Goal: Task Accomplishment & Management: Manage account settings

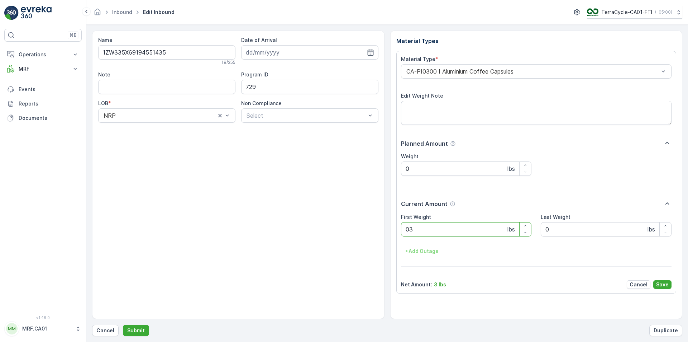
type Weight "036"
click at [123, 324] on button "Submit" at bounding box center [136, 329] width 26 height 11
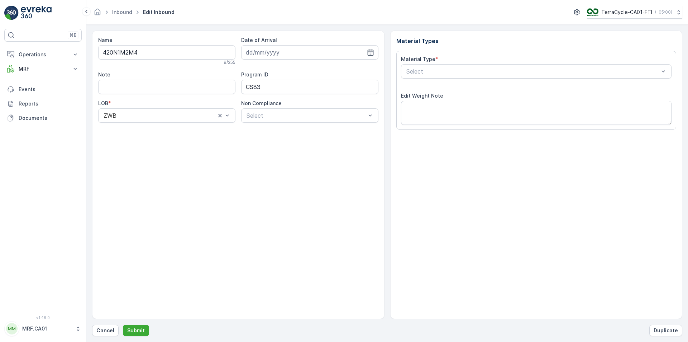
type input "[DATE]"
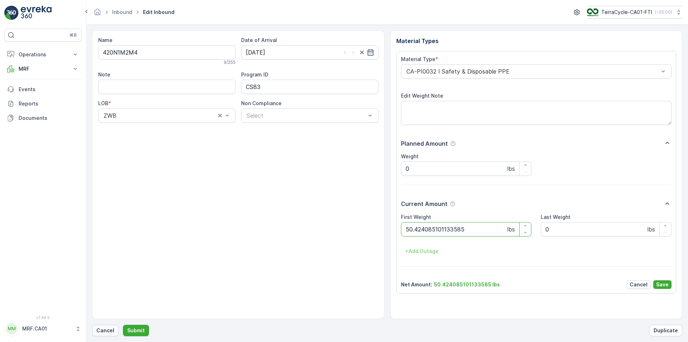
click at [108, 328] on p "Cancel" at bounding box center [105, 330] width 18 height 7
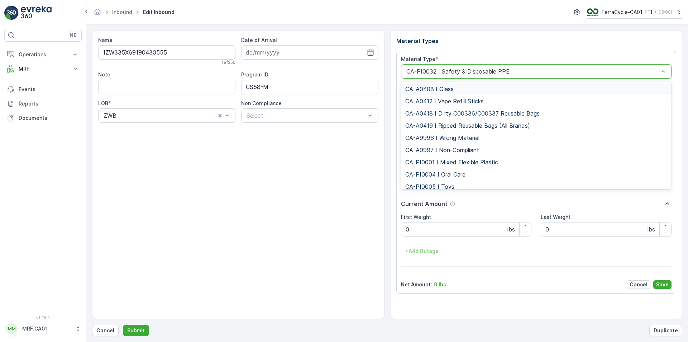
click at [495, 73] on div at bounding box center [533, 71] width 255 height 6
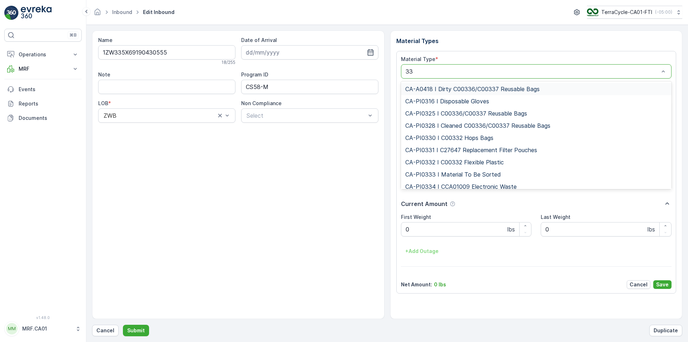
type input "333"
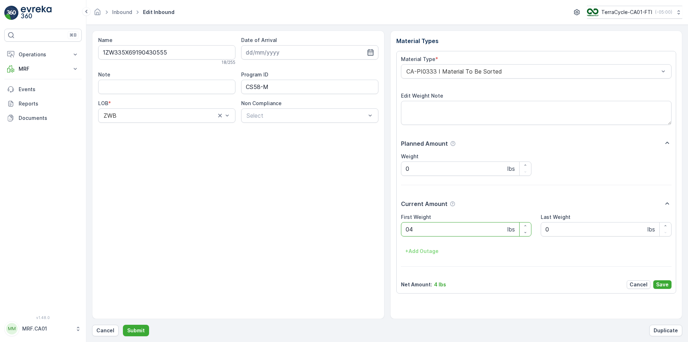
type Weight "045"
click at [123, 324] on button "Submit" at bounding box center [136, 329] width 26 height 11
type Weight "044"
click at [123, 324] on button "Submit" at bounding box center [136, 329] width 26 height 11
click at [514, 65] on div "CA-PI0306 I Room Separation Consolidation" at bounding box center [536, 71] width 271 height 14
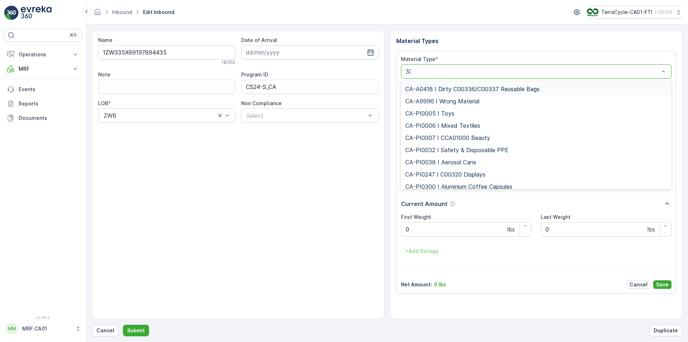
type input "333"
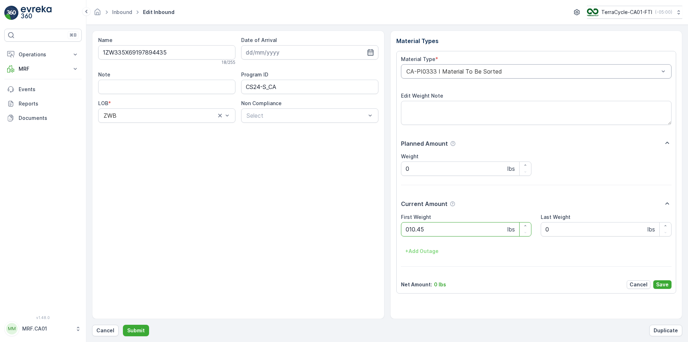
click at [123, 324] on button "Submit" at bounding box center [136, 329] width 26 height 11
click at [513, 70] on div at bounding box center [533, 71] width 255 height 6
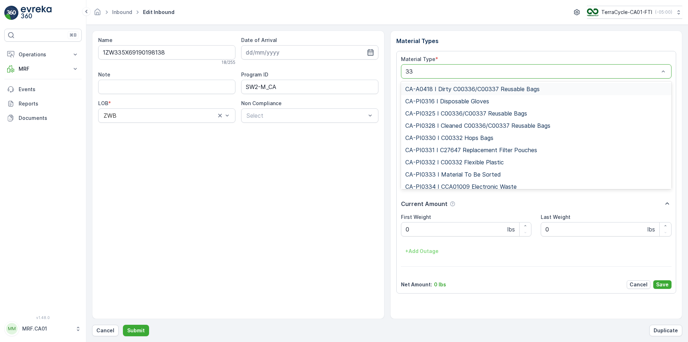
type input "333"
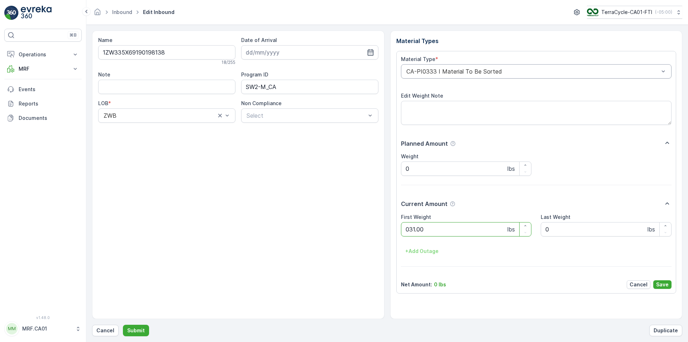
click at [123, 324] on button "Submit" at bounding box center [136, 329] width 26 height 11
type Weight "045"
click at [123, 324] on button "Submit" at bounding box center [136, 329] width 26 height 11
type Weight "058"
click at [123, 324] on button "Submit" at bounding box center [136, 329] width 26 height 11
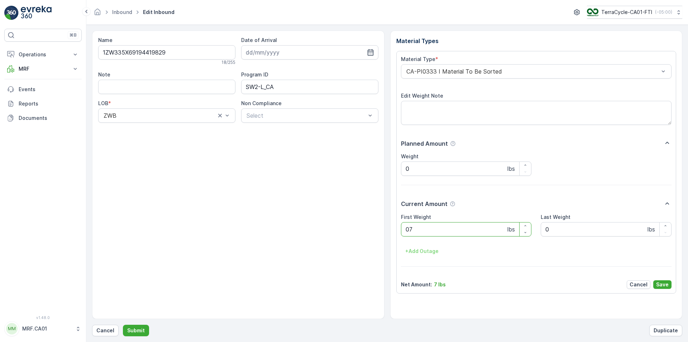
type Weight "076"
click at [123, 324] on button "Submit" at bounding box center [136, 329] width 26 height 11
type Weight "048"
click at [123, 324] on button "Submit" at bounding box center [136, 329] width 26 height 11
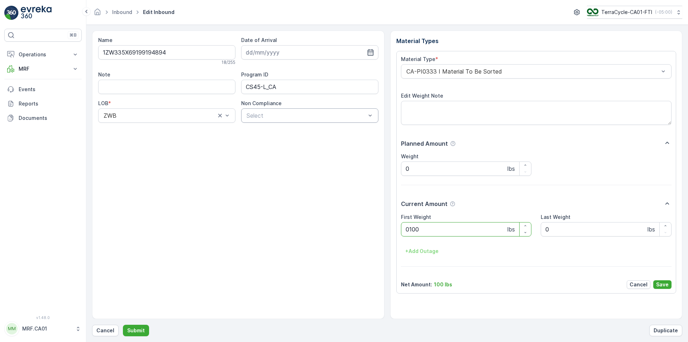
type Weight "0100"
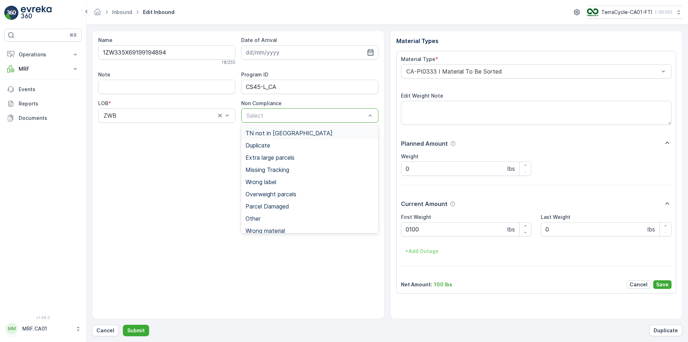
click at [331, 114] on div at bounding box center [306, 115] width 121 height 6
click at [274, 194] on span "Overweight parcels" at bounding box center [271, 194] width 51 height 6
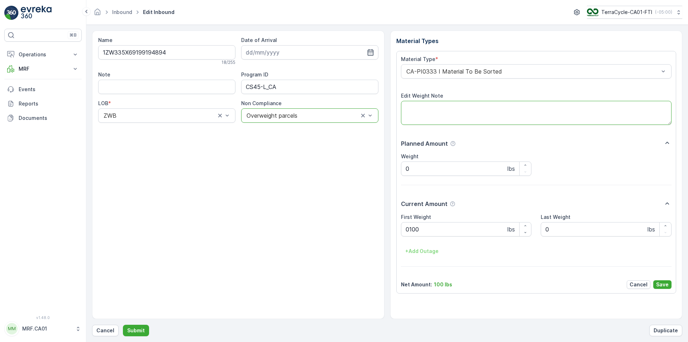
click at [438, 117] on textarea "Edit Weight Note" at bounding box center [536, 113] width 271 height 24
type textarea "VERY HEAVY GLOVES!"
click at [665, 283] on p "Save" at bounding box center [662, 284] width 13 height 7
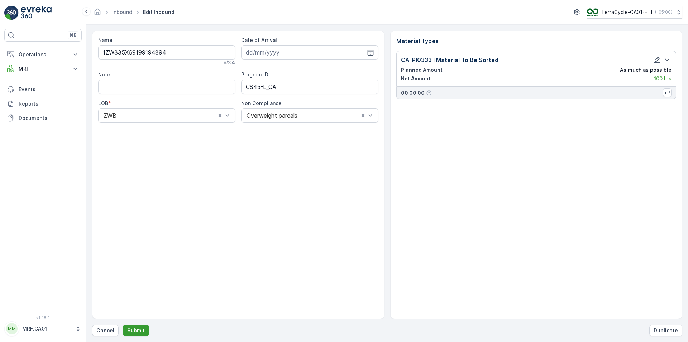
click at [138, 330] on p "Submit" at bounding box center [136, 330] width 18 height 7
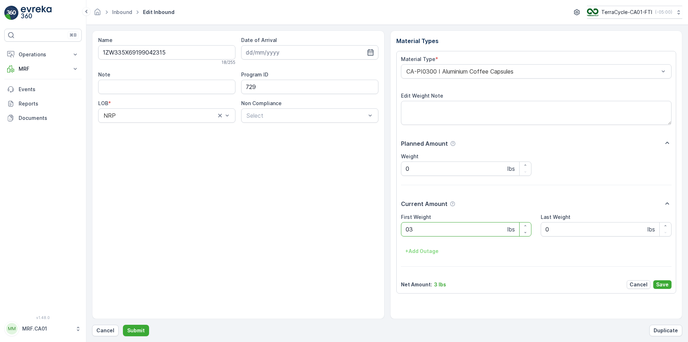
type Weight "031"
click at [123, 324] on button "Submit" at bounding box center [136, 329] width 26 height 11
type Weight "034"
click at [123, 324] on button "Submit" at bounding box center [136, 329] width 26 height 11
type Weight "037"
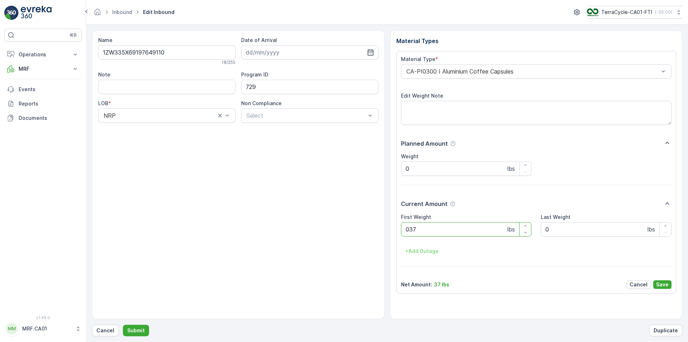
click at [123, 324] on button "Submit" at bounding box center [136, 329] width 26 height 11
type Weight "035"
click at [123, 324] on button "Submit" at bounding box center [136, 329] width 26 height 11
type Weight "034"
click at [123, 324] on button "Submit" at bounding box center [136, 329] width 26 height 11
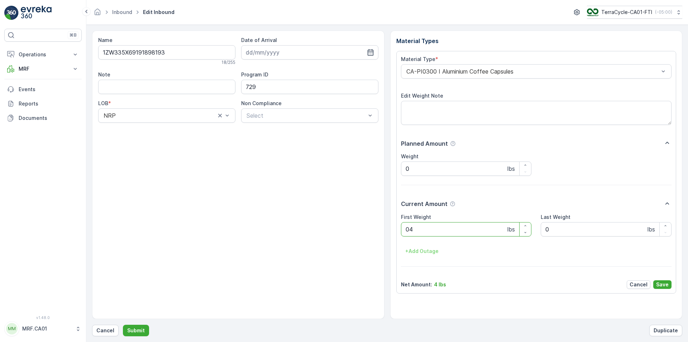
type Weight "042"
click at [123, 324] on button "Submit" at bounding box center [136, 329] width 26 height 11
type Weight "035"
click at [123, 324] on button "Submit" at bounding box center [136, 329] width 26 height 11
type Weight "029"
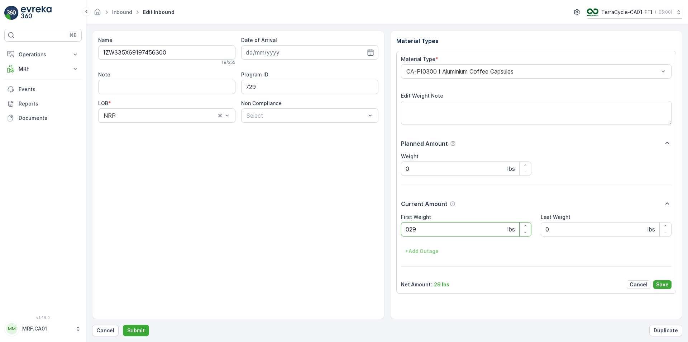
click at [123, 324] on button "Submit" at bounding box center [136, 329] width 26 height 11
type Weight "025"
click at [123, 324] on button "Submit" at bounding box center [136, 329] width 26 height 11
click at [495, 70] on div at bounding box center [533, 71] width 255 height 6
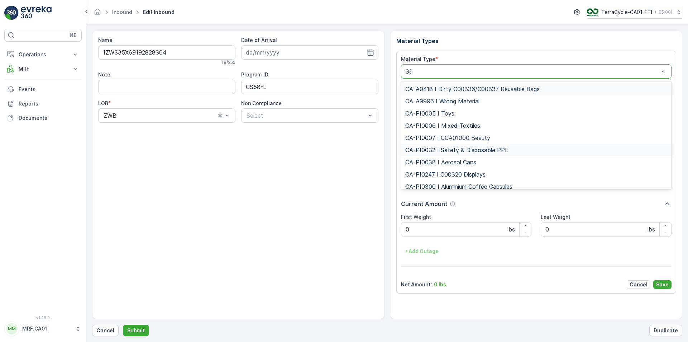
type input "333"
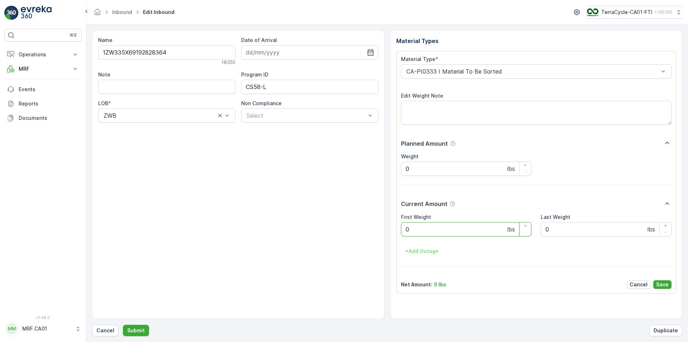
click at [462, 228] on Weight "0" at bounding box center [466, 229] width 131 height 14
type Weight "067"
click at [123, 324] on button "Submit" at bounding box center [136, 329] width 26 height 11
type Weight "036"
click at [123, 324] on button "Submit" at bounding box center [136, 329] width 26 height 11
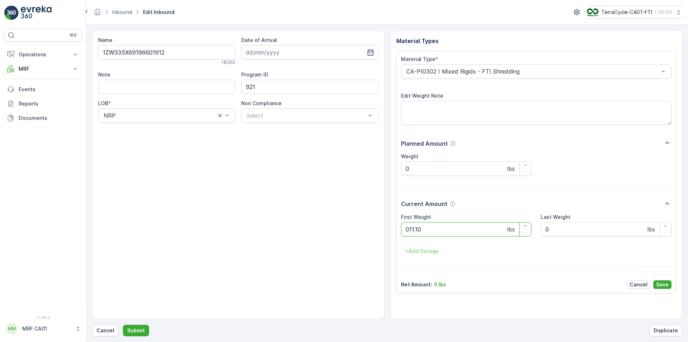
click at [123, 324] on button "Submit" at bounding box center [136, 329] width 26 height 11
type Weight "030"
click at [123, 324] on button "Submit" at bounding box center [136, 329] width 26 height 11
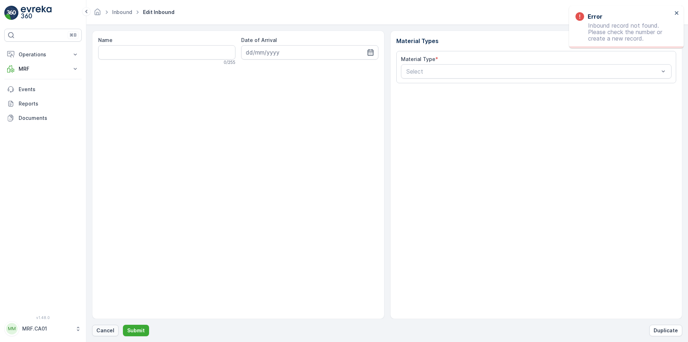
click at [109, 327] on p "Cancel" at bounding box center [105, 330] width 18 height 7
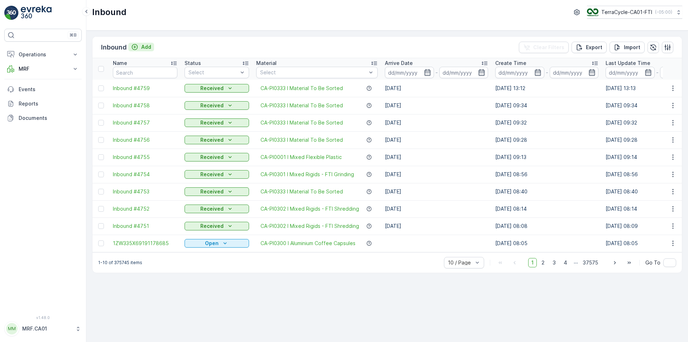
click at [142, 49] on p "Add" at bounding box center [146, 46] width 10 height 7
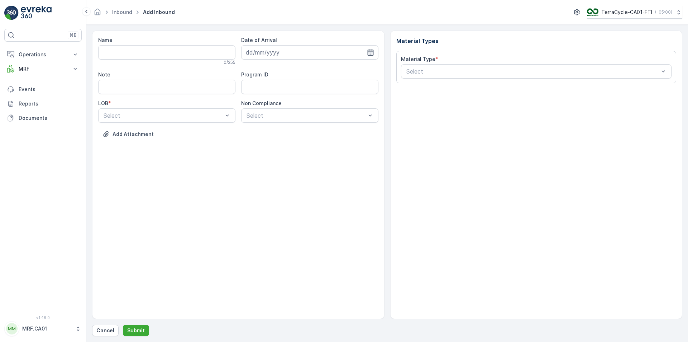
click at [369, 51] on icon "button" at bounding box center [370, 52] width 6 height 6
click at [293, 124] on div "13" at bounding box center [291, 126] width 11 height 11
type input "13.08.2025"
click at [180, 114] on div at bounding box center [163, 115] width 121 height 6
drag, startPoint x: 166, startPoint y: 141, endPoint x: 276, endPoint y: 115, distance: 113.8
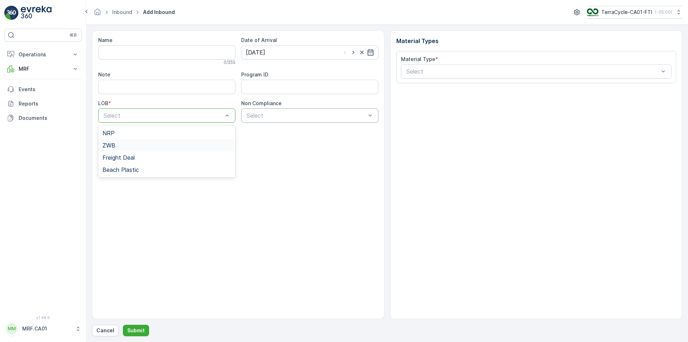
click at [166, 141] on div "ZWB" at bounding box center [166, 145] width 137 height 12
click at [277, 115] on div at bounding box center [306, 115] width 121 height 6
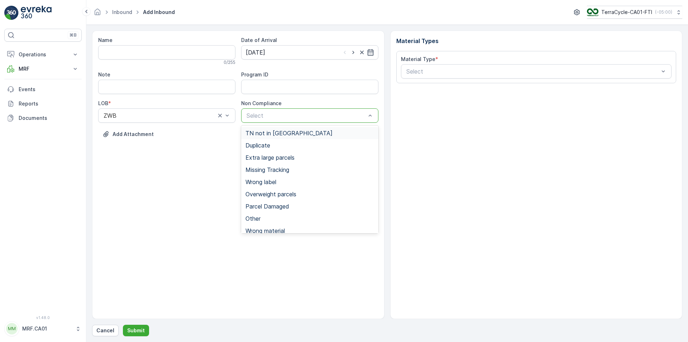
click at [281, 132] on span "TN not in [GEOGRAPHIC_DATA]" at bounding box center [289, 133] width 87 height 6
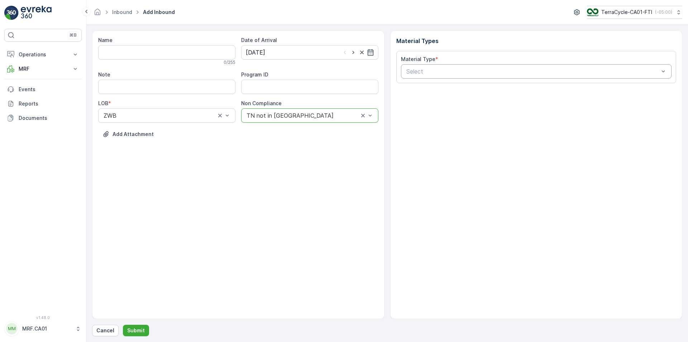
click at [424, 72] on div at bounding box center [533, 71] width 255 height 6
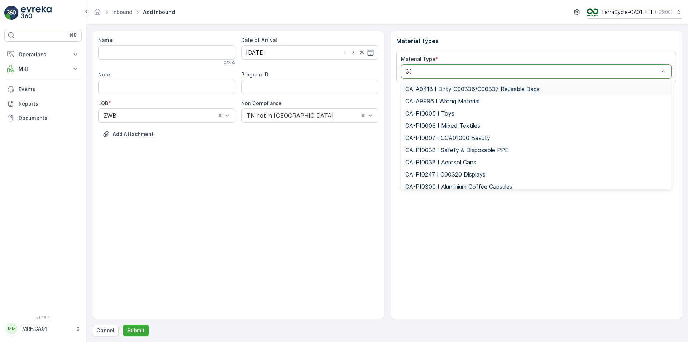
type input "333"
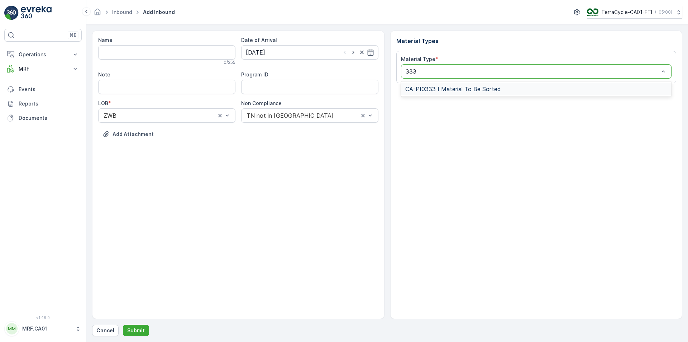
click at [443, 87] on span "CA-PI0333 I Material To Be Sorted" at bounding box center [453, 89] width 96 height 6
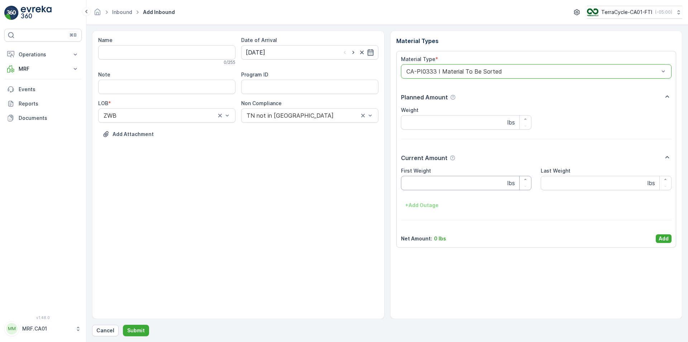
click at [438, 189] on Weight "First Weight" at bounding box center [466, 183] width 131 height 14
type Weight "75"
click at [659, 238] on p "Add" at bounding box center [664, 238] width 10 height 7
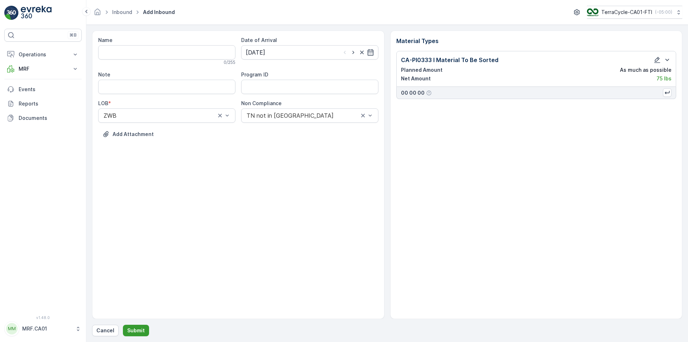
click at [142, 332] on p "Submit" at bounding box center [136, 330] width 18 height 7
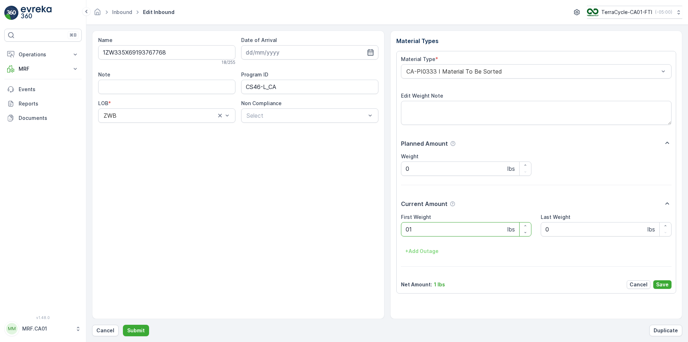
type Weight "015"
click at [123, 324] on button "Submit" at bounding box center [136, 329] width 26 height 11
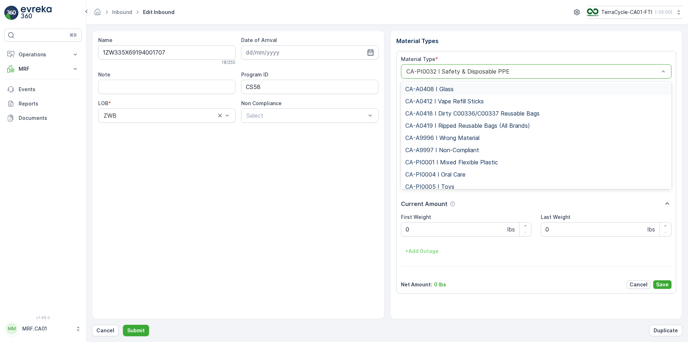
click at [474, 70] on div at bounding box center [533, 71] width 255 height 6
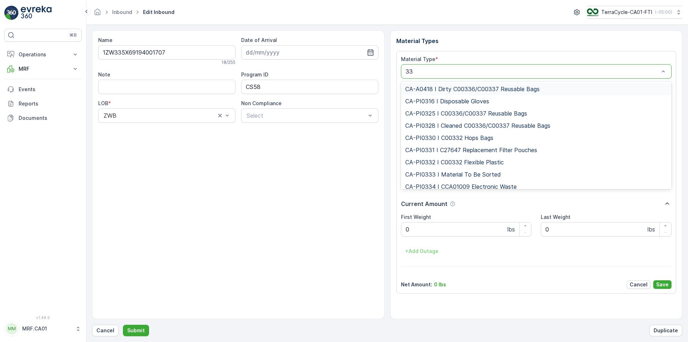
type input "333"
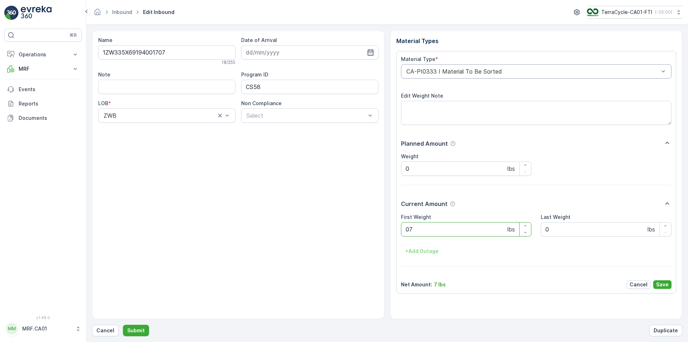
type Weight "070"
click at [123, 324] on button "Submit" at bounding box center [136, 329] width 26 height 11
type Weight "031"
click at [123, 324] on button "Submit" at bounding box center [136, 329] width 26 height 11
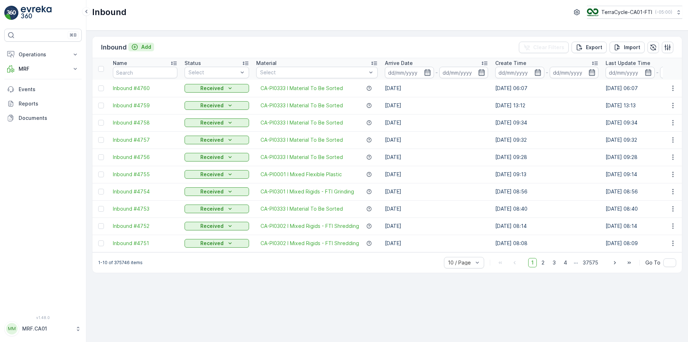
click at [138, 49] on div "Add" at bounding box center [141, 46] width 20 height 7
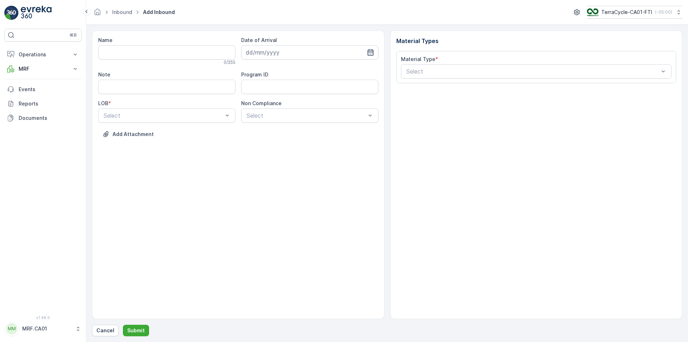
click at [370, 52] on icon "button" at bounding box center [370, 52] width 7 height 7
click at [291, 127] on div "13" at bounding box center [291, 126] width 11 height 11
type input "13.08.2025"
click at [148, 133] on div "NRP" at bounding box center [167, 133] width 129 height 6
click at [270, 126] on div "Name 0 / 255 Date of Arrival 13.08.2025 Note Program ID LOB * NRP Non Complianc…" at bounding box center [238, 93] width 280 height 112
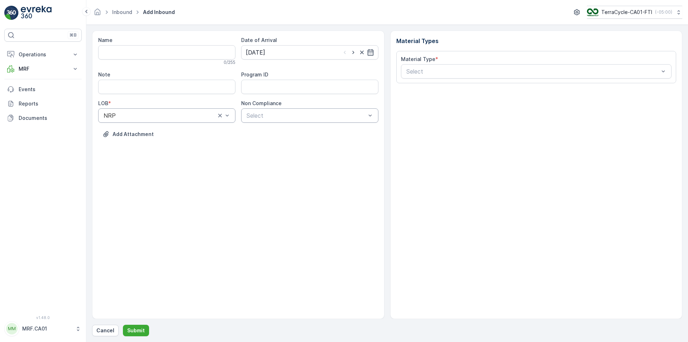
click at [273, 117] on div at bounding box center [306, 115] width 121 height 6
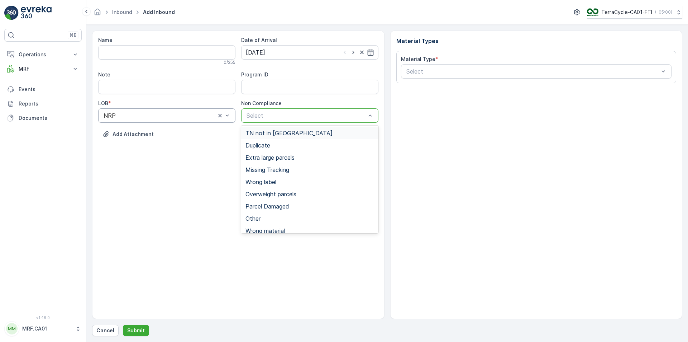
click at [271, 132] on span "TN not in [GEOGRAPHIC_DATA]" at bounding box center [289, 133] width 87 height 6
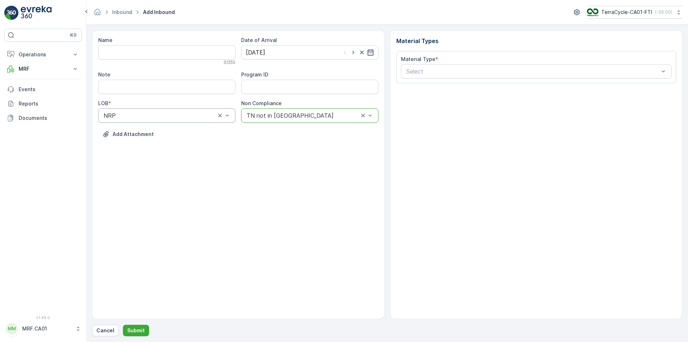
click at [354, 110] on div "TN not in [GEOGRAPHIC_DATA]" at bounding box center [309, 115] width 137 height 14
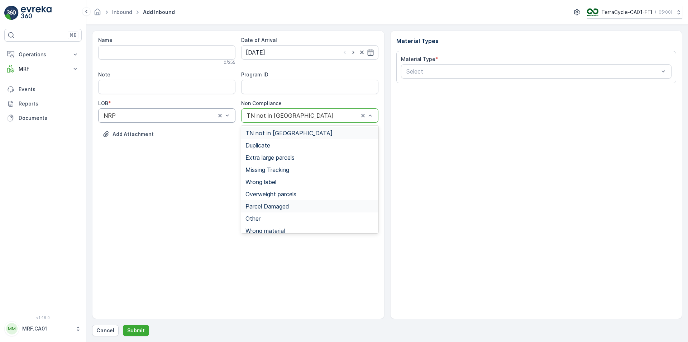
click at [289, 206] on span "Parcel Damaged" at bounding box center [268, 206] width 44 height 6
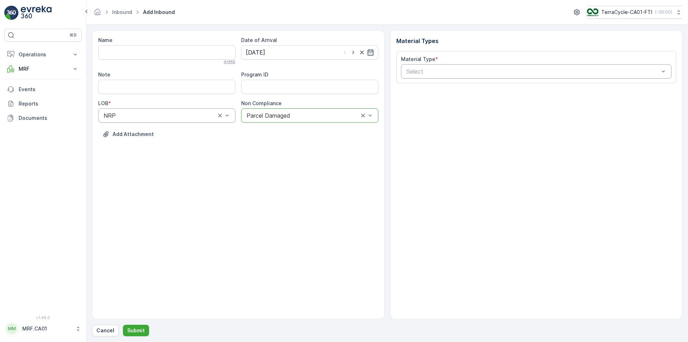
click at [455, 72] on div at bounding box center [533, 71] width 255 height 6
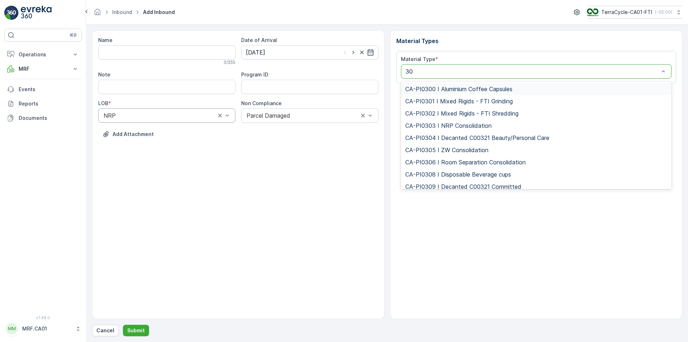
type input "300"
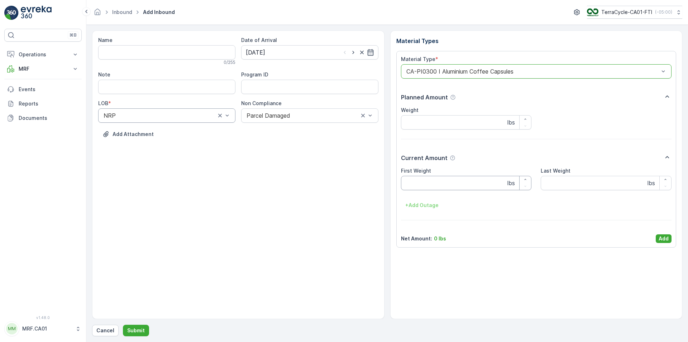
click at [456, 178] on Weight "First Weight" at bounding box center [466, 183] width 131 height 14
type Weight "36"
click at [664, 238] on p "Add" at bounding box center [664, 238] width 10 height 7
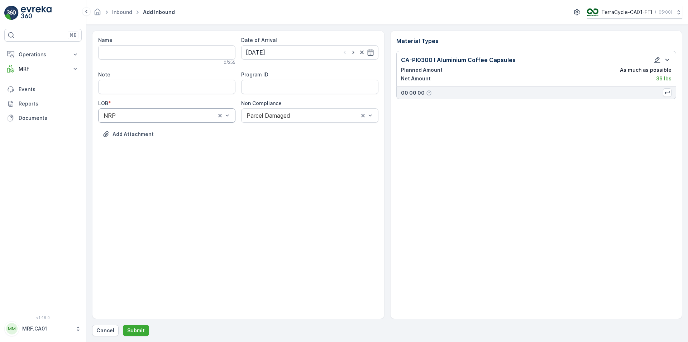
click at [138, 338] on form "Name 0 / 255 Date of Arrival 13.08.2025 Note Program ID LOB * NRP Non Complianc…" at bounding box center [387, 183] width 602 height 317
click at [137, 331] on p "Submit" at bounding box center [136, 330] width 18 height 7
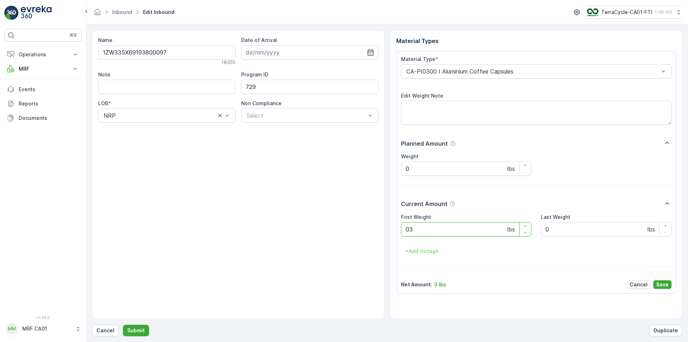
type Weight "032"
click at [123, 324] on button "Submit" at bounding box center [136, 329] width 26 height 11
type Weight "030"
click at [123, 324] on button "Submit" at bounding box center [136, 329] width 26 height 11
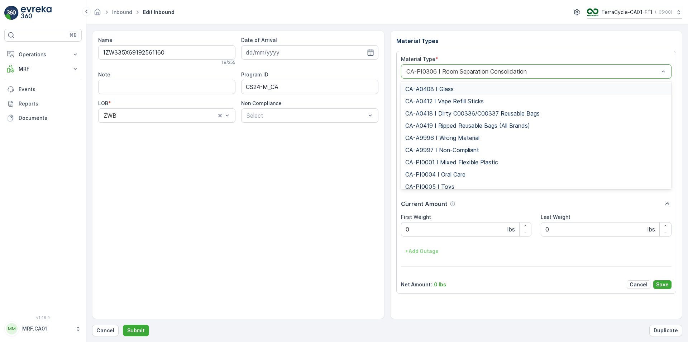
click at [447, 75] on div "CA-PI0306 I Room Separation Consolidation" at bounding box center [536, 71] width 271 height 14
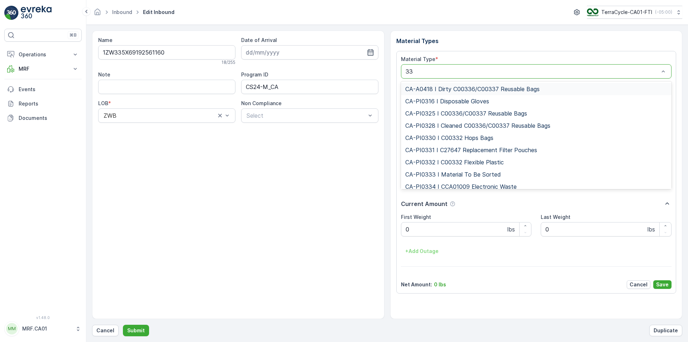
type input "333"
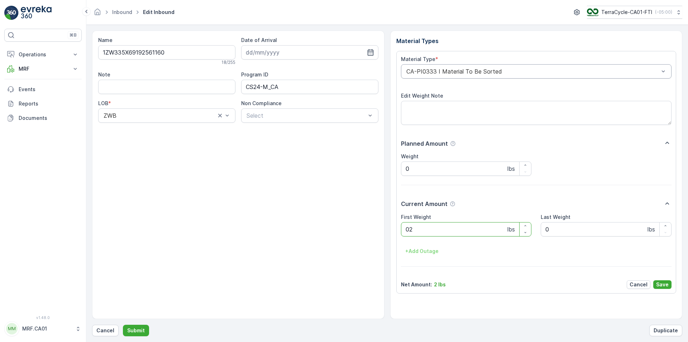
type Weight "021"
click at [123, 324] on button "Submit" at bounding box center [136, 329] width 26 height 11
type Weight "028"
click at [123, 324] on button "Submit" at bounding box center [136, 329] width 26 height 11
type Weight "031"
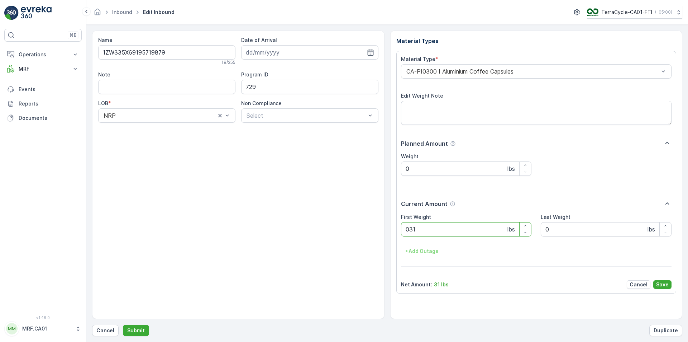
click at [123, 324] on button "Submit" at bounding box center [136, 329] width 26 height 11
type Weight "035"
click at [123, 324] on button "Submit" at bounding box center [136, 329] width 26 height 11
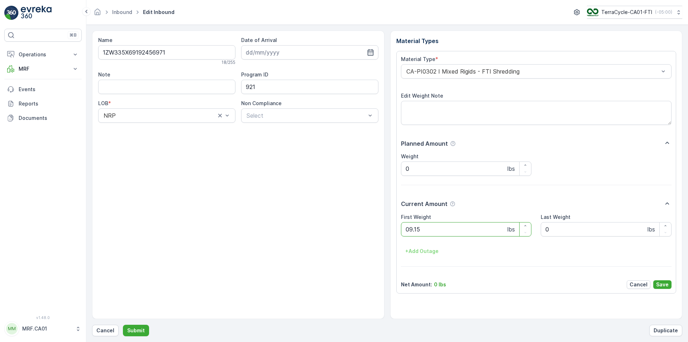
click at [123, 324] on button "Submit" at bounding box center [136, 329] width 26 height 11
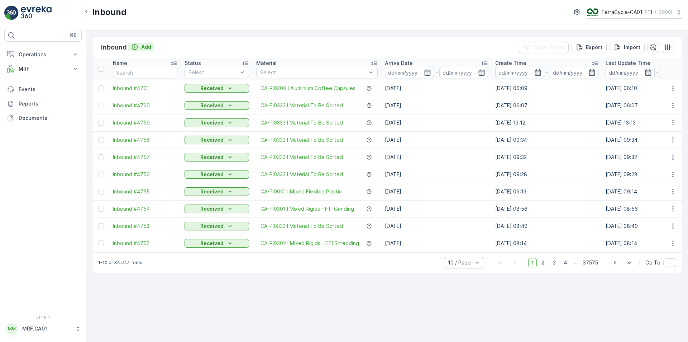
click at [134, 49] on icon "Add" at bounding box center [134, 46] width 7 height 7
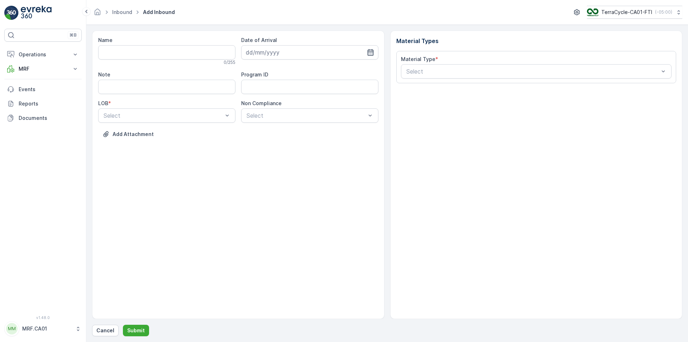
click at [371, 54] on icon "button" at bounding box center [370, 52] width 7 height 7
click at [295, 125] on div "13" at bounding box center [291, 126] width 11 height 11
type input "13.08.2025"
click at [207, 117] on div at bounding box center [163, 115] width 121 height 6
click at [191, 136] on div "NRP" at bounding box center [167, 133] width 129 height 6
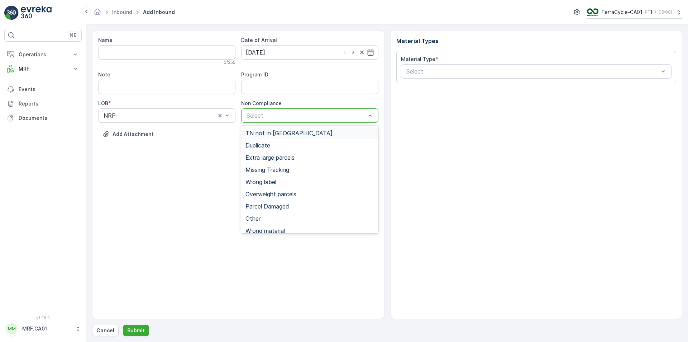
click at [274, 116] on div at bounding box center [306, 115] width 121 height 6
click at [276, 168] on span "Missing Tracking" at bounding box center [268, 169] width 44 height 6
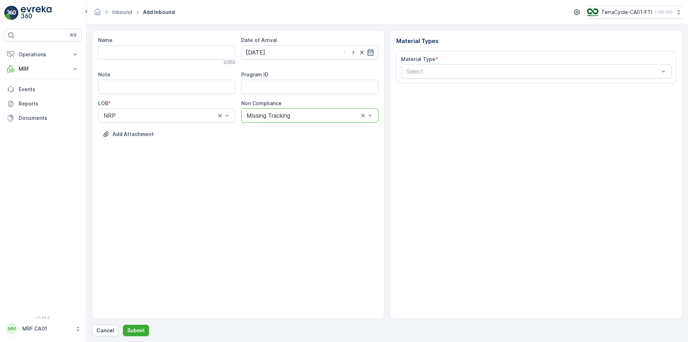
drag, startPoint x: 433, startPoint y: 67, endPoint x: 421, endPoint y: 64, distance: 11.8
click at [433, 66] on div "Select" at bounding box center [536, 71] width 271 height 14
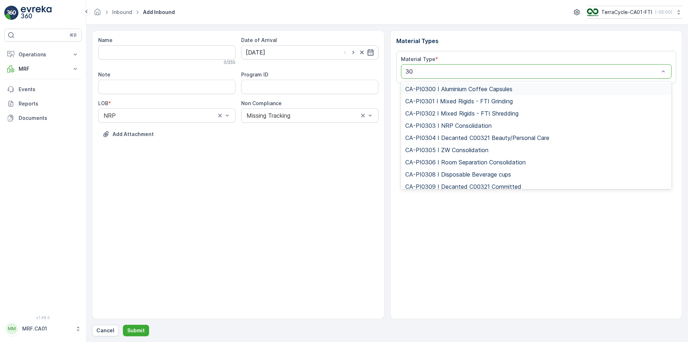
type input "302"
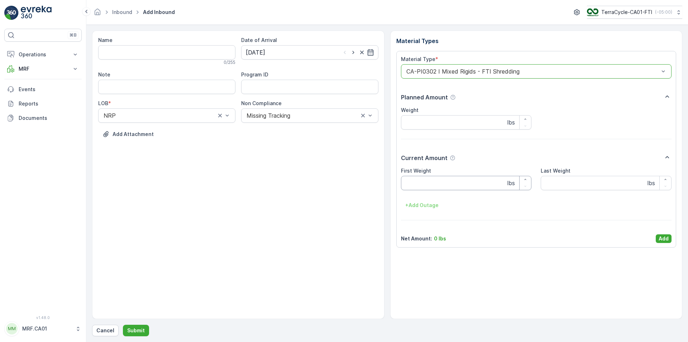
click at [437, 185] on Weight "First Weight" at bounding box center [466, 183] width 131 height 14
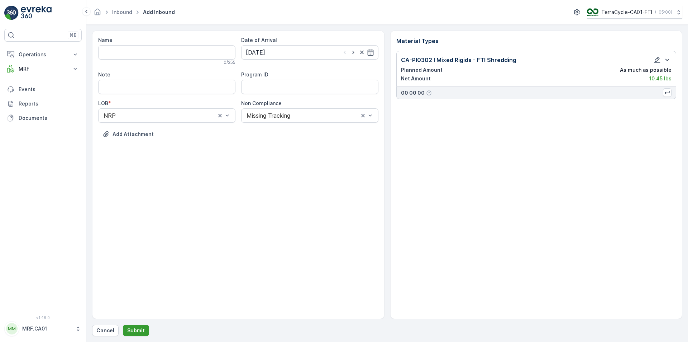
click at [134, 330] on p "Submit" at bounding box center [136, 330] width 18 height 7
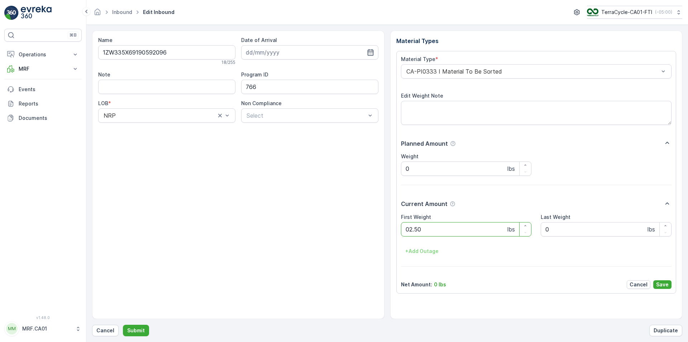
click at [123, 324] on button "Submit" at bounding box center [136, 329] width 26 height 11
type Weight "030"
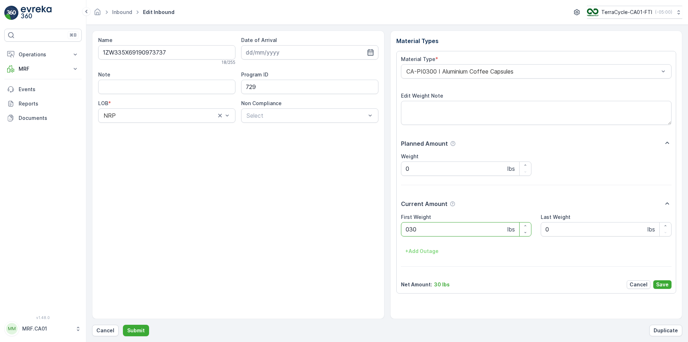
click at [123, 324] on button "Submit" at bounding box center [136, 329] width 26 height 11
click at [461, 68] on div at bounding box center [533, 71] width 255 height 6
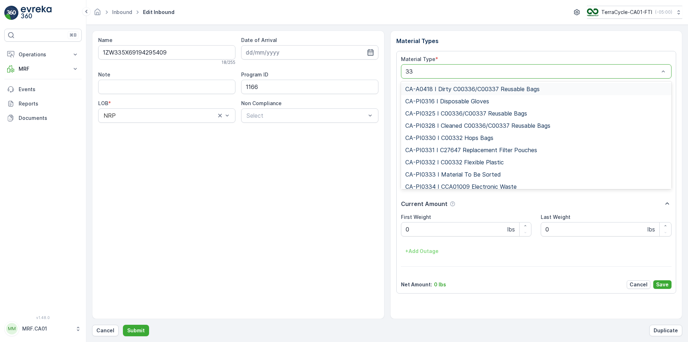
type input "333"
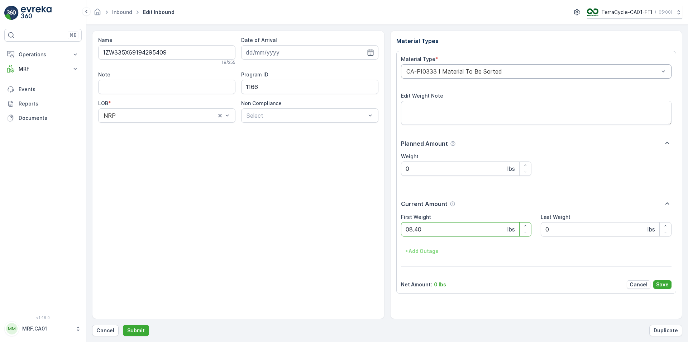
click at [123, 324] on button "Submit" at bounding box center [136, 329] width 26 height 11
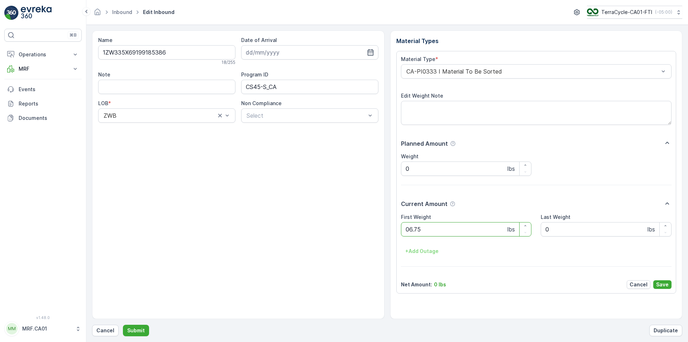
click at [123, 324] on button "Submit" at bounding box center [136, 329] width 26 height 11
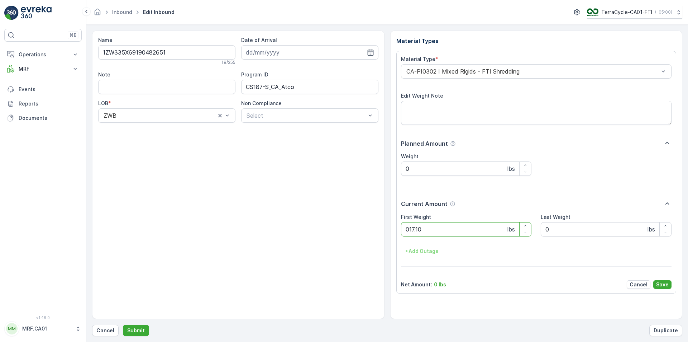
click at [123, 324] on button "Submit" at bounding box center [136, 329] width 26 height 11
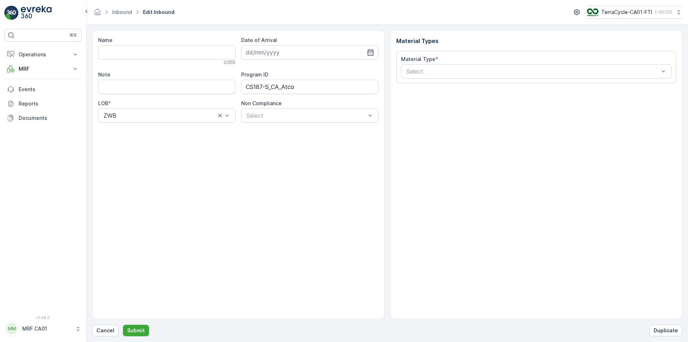
type input "1ZW335X69197941393"
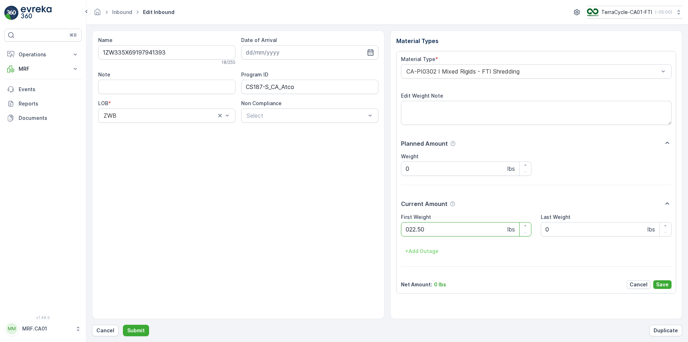
click at [123, 324] on button "Submit" at bounding box center [136, 329] width 26 height 11
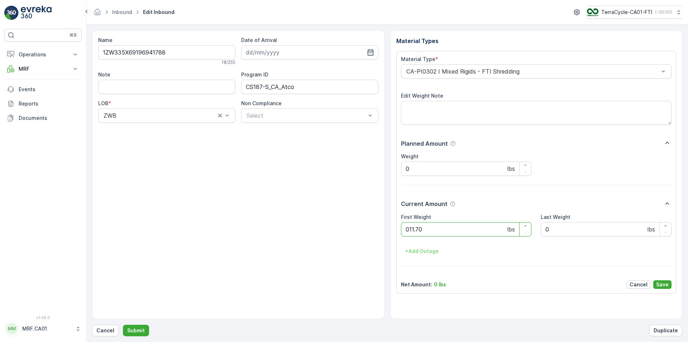
click at [123, 324] on button "Submit" at bounding box center [136, 329] width 26 height 11
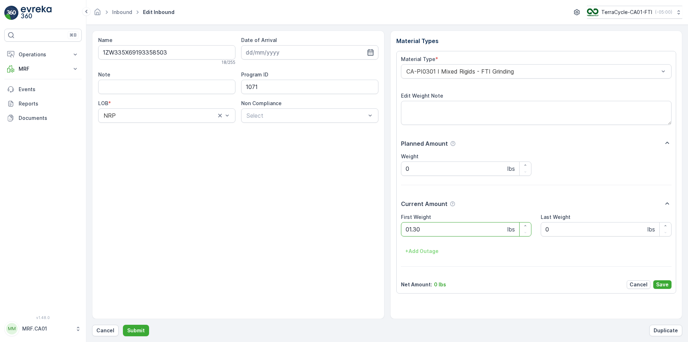
click at [123, 324] on button "Submit" at bounding box center [136, 329] width 26 height 11
click at [462, 68] on div at bounding box center [533, 71] width 255 height 6
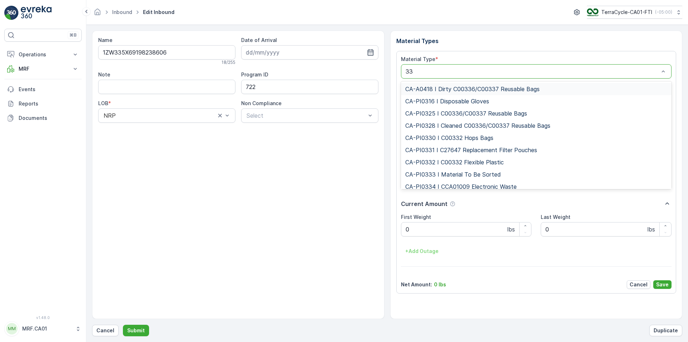
type input "333"
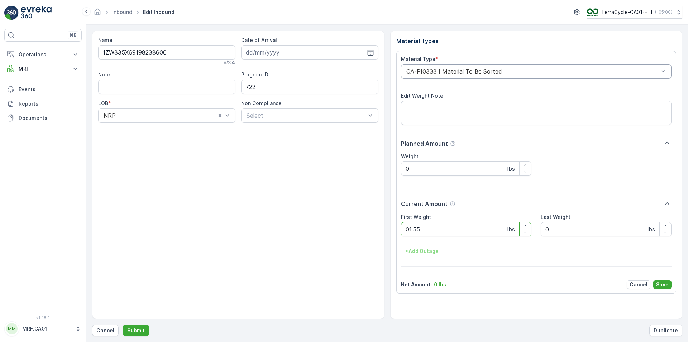
click at [123, 324] on button "Submit" at bounding box center [136, 329] width 26 height 11
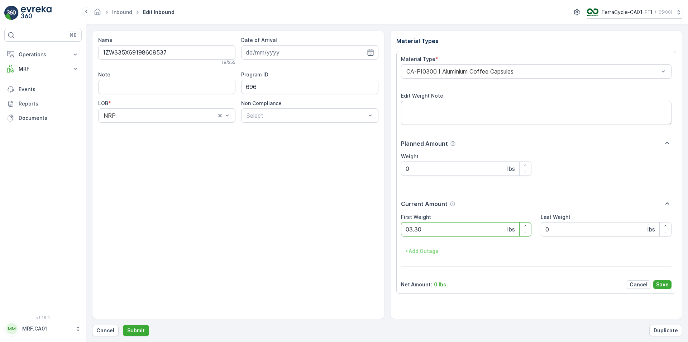
click at [123, 324] on button "Submit" at bounding box center [136, 329] width 26 height 11
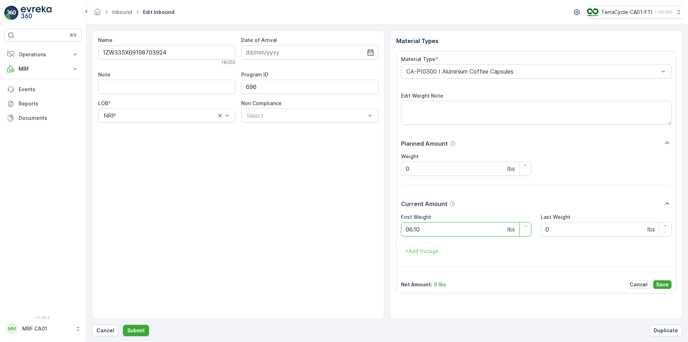
click at [123, 324] on button "Submit" at bounding box center [136, 329] width 26 height 11
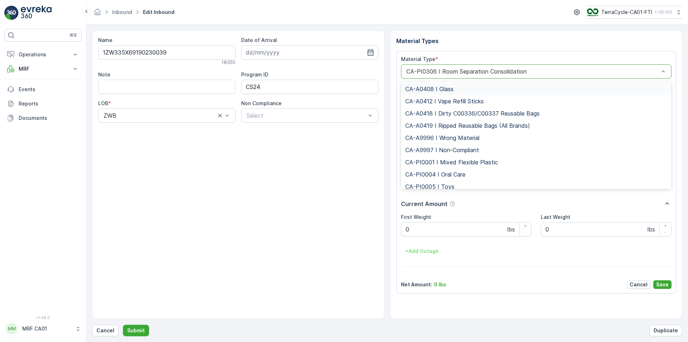
click at [512, 70] on div at bounding box center [533, 71] width 255 height 6
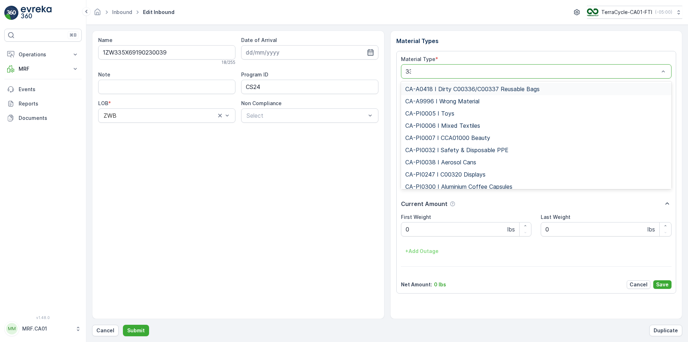
type input "333"
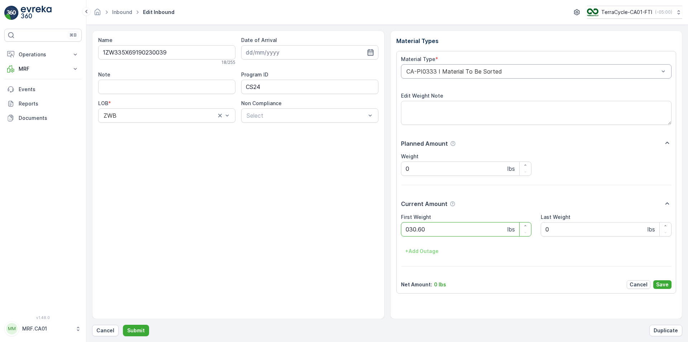
click at [123, 324] on button "Submit" at bounding box center [136, 329] width 26 height 11
type Weight "034"
click at [123, 324] on button "Submit" at bounding box center [136, 329] width 26 height 11
click at [512, 74] on div at bounding box center [533, 71] width 255 height 6
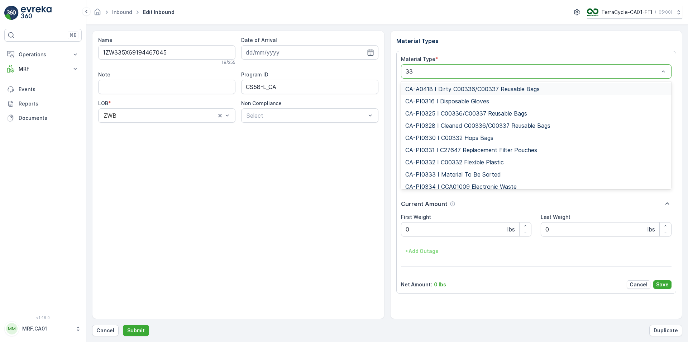
type input "333"
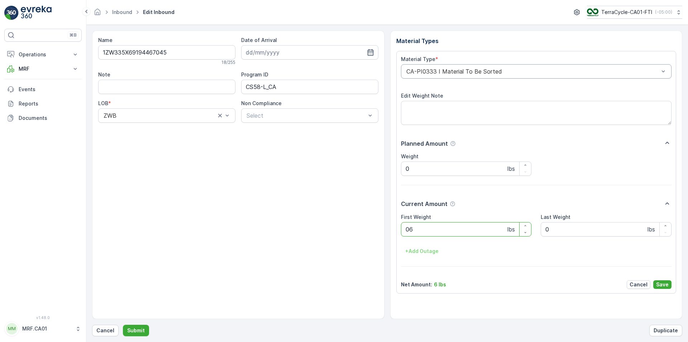
type Weight "063"
click at [123, 324] on button "Submit" at bounding box center [136, 329] width 26 height 11
click at [512, 75] on div "CA-PI0032 I Safety & Disposable PPE" at bounding box center [536, 71] width 271 height 14
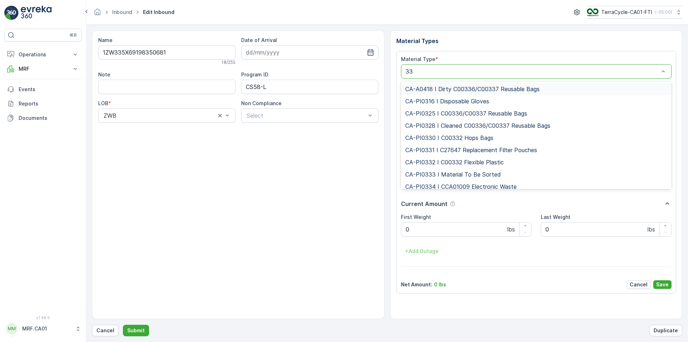
type input "333"
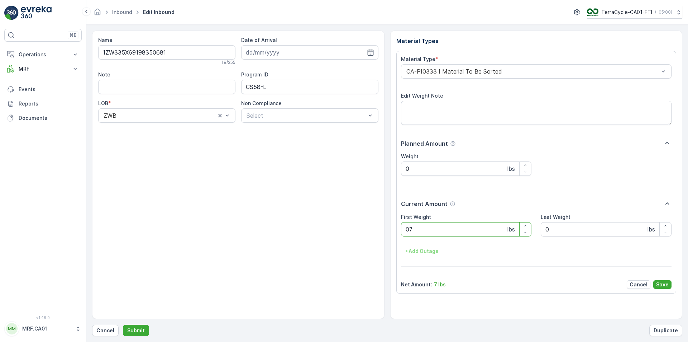
type Weight "074"
click at [123, 324] on button "Submit" at bounding box center [136, 329] width 26 height 11
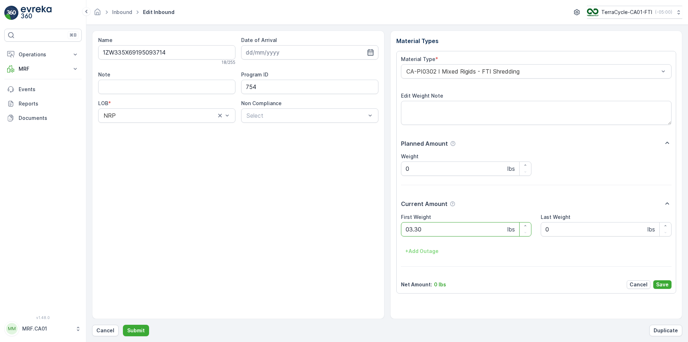
click at [123, 324] on button "Submit" at bounding box center [136, 329] width 26 height 11
click at [517, 75] on div "CA-PI0305 I ZW Consolidation" at bounding box center [536, 71] width 271 height 14
type input "333"
click at [123, 324] on button "Submit" at bounding box center [136, 329] width 26 height 11
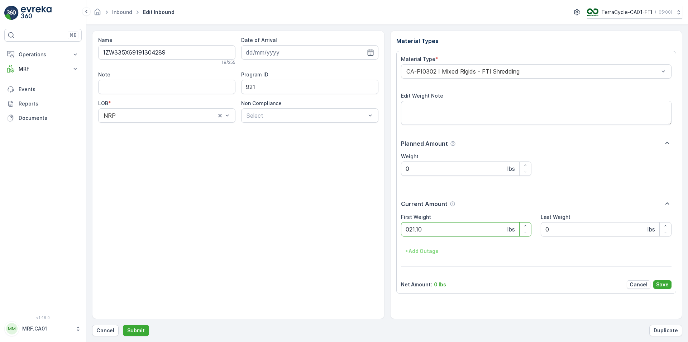
click at [123, 324] on button "Submit" at bounding box center [136, 329] width 26 height 11
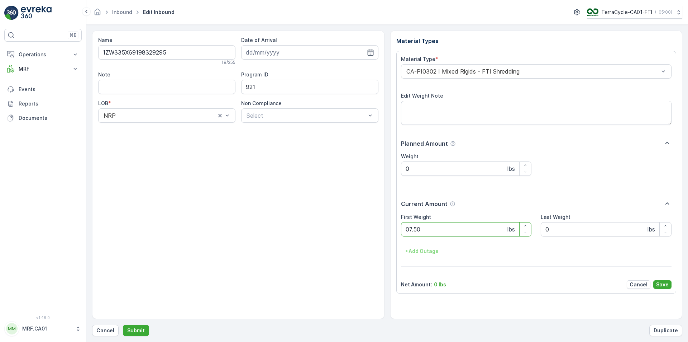
click at [123, 324] on button "Submit" at bounding box center [136, 329] width 26 height 11
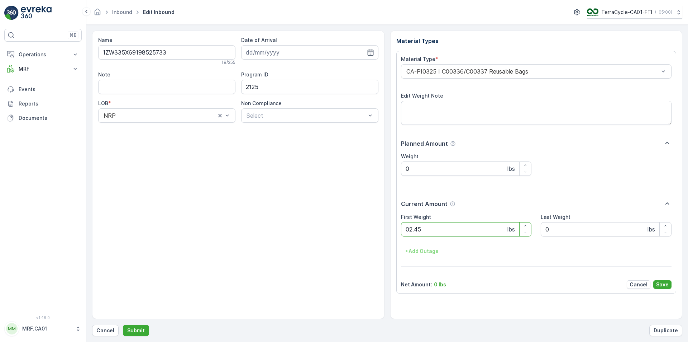
click at [123, 324] on button "Submit" at bounding box center [136, 329] width 26 height 11
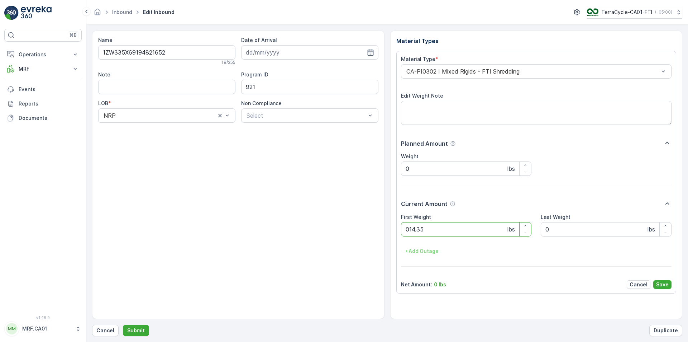
click at [123, 324] on button "Submit" at bounding box center [136, 329] width 26 height 11
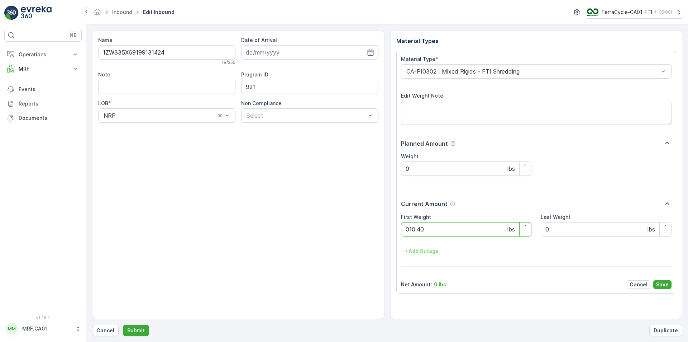
click at [123, 324] on button "Submit" at bounding box center [136, 329] width 26 height 11
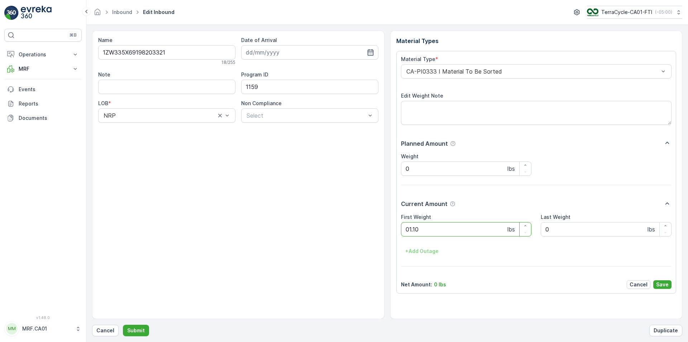
click at [123, 324] on button "Submit" at bounding box center [136, 329] width 26 height 11
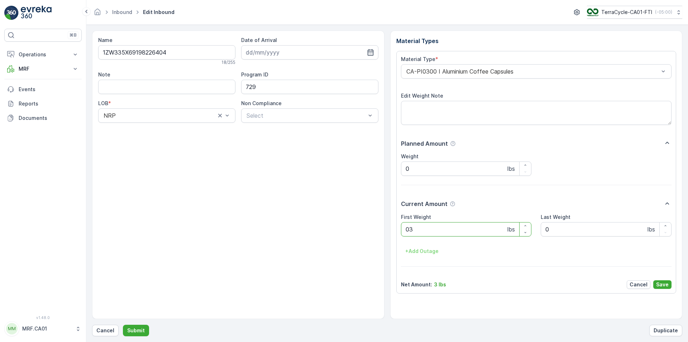
type Weight "033"
click at [123, 324] on button "Submit" at bounding box center [136, 329] width 26 height 11
type Weight "072"
click at [123, 324] on button "Submit" at bounding box center [136, 329] width 26 height 11
type Weight "025"
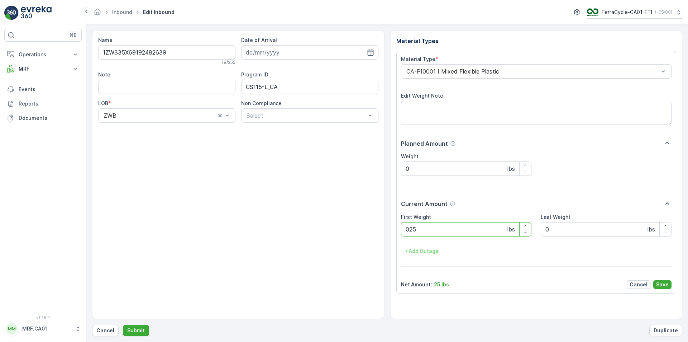
click at [123, 324] on button "Submit" at bounding box center [136, 329] width 26 height 11
click at [522, 75] on div "CA-PI0032 I Safety & Disposable PPE" at bounding box center [536, 71] width 271 height 14
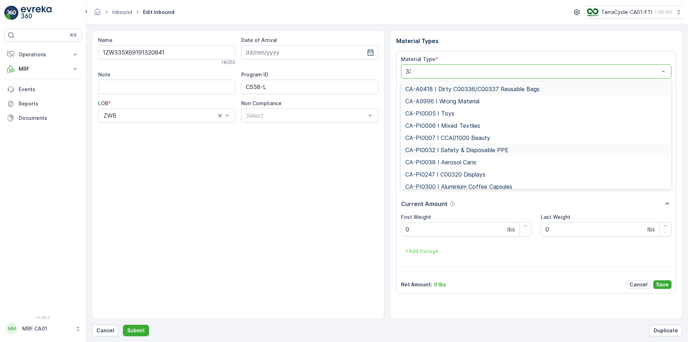
type input "333"
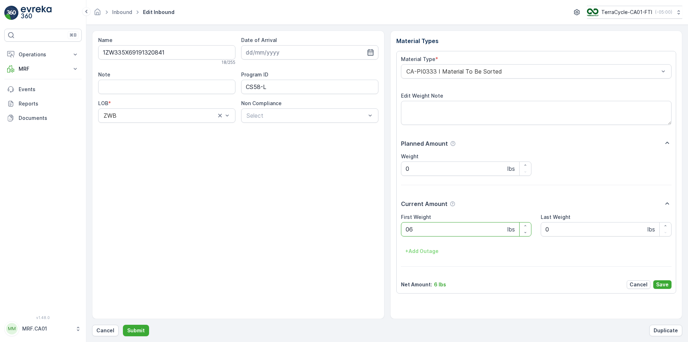
type Weight "064"
click at [123, 324] on button "Submit" at bounding box center [136, 329] width 26 height 11
type Weight "038"
click at [123, 324] on button "Submit" at bounding box center [136, 329] width 26 height 11
type Weight "031"
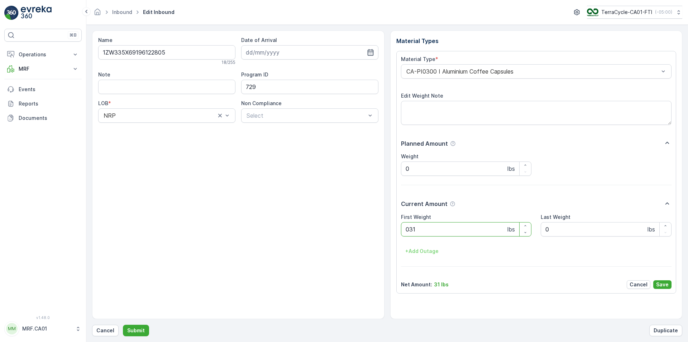
click at [123, 324] on button "Submit" at bounding box center [136, 329] width 26 height 11
type Weight "035"
click at [123, 324] on button "Submit" at bounding box center [136, 329] width 26 height 11
click at [522, 75] on div "CA-PI0306 I Room Separation Consolidation" at bounding box center [536, 71] width 271 height 14
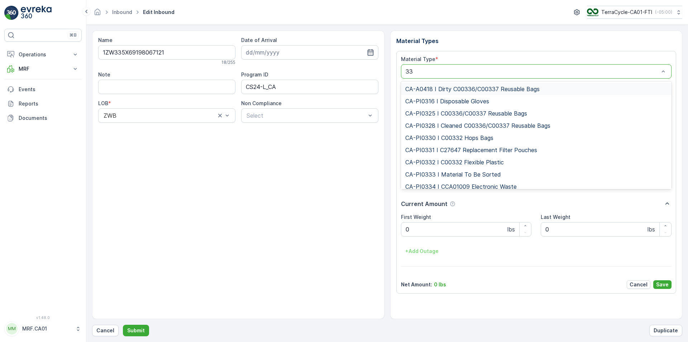
type input "333"
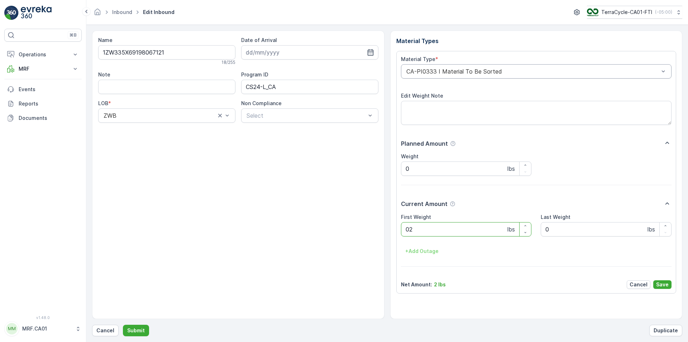
type Weight "027"
click at [123, 324] on button "Submit" at bounding box center [136, 329] width 26 height 11
type Weight "029"
click at [123, 324] on button "Submit" at bounding box center [136, 329] width 26 height 11
type Weight "053"
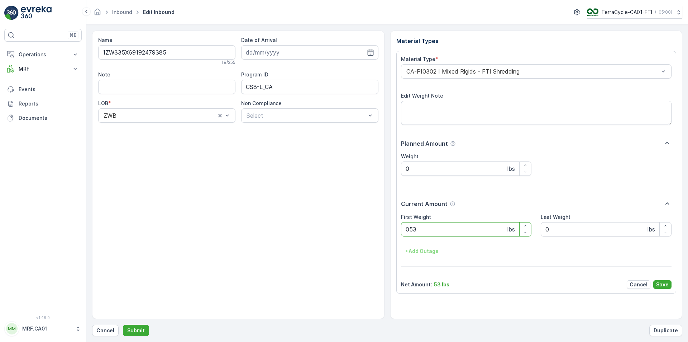
click at [123, 324] on button "Submit" at bounding box center [136, 329] width 26 height 11
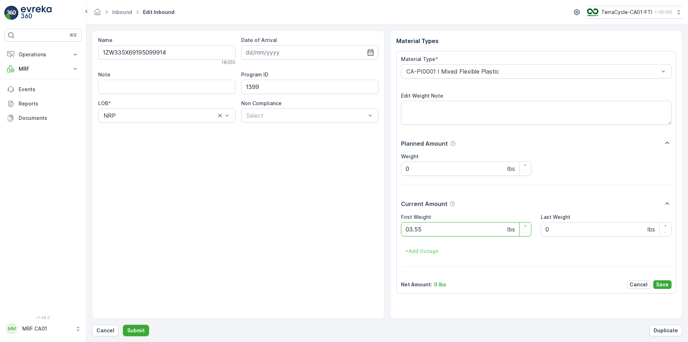
click at [123, 324] on button "Submit" at bounding box center [136, 329] width 26 height 11
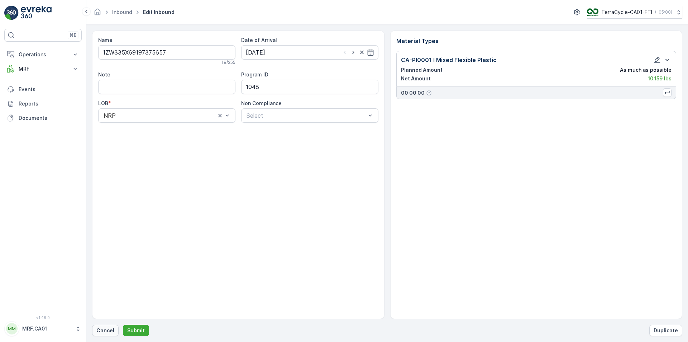
click at [103, 332] on p "Cancel" at bounding box center [105, 330] width 18 height 7
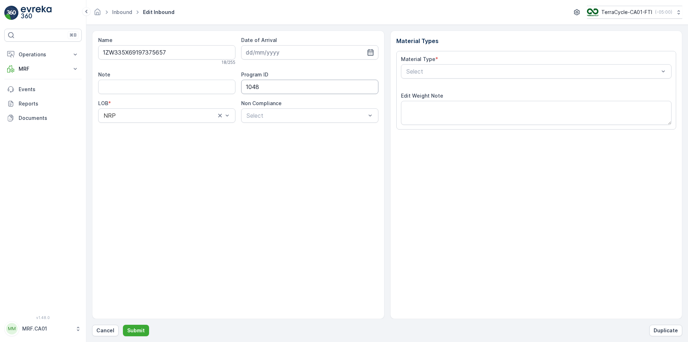
type input "13.08.2025"
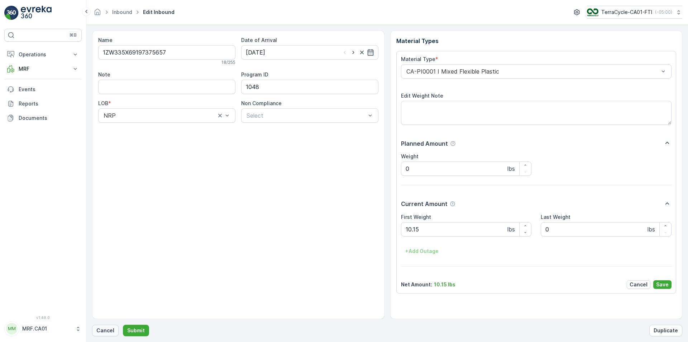
click at [107, 332] on p "Cancel" at bounding box center [105, 330] width 18 height 7
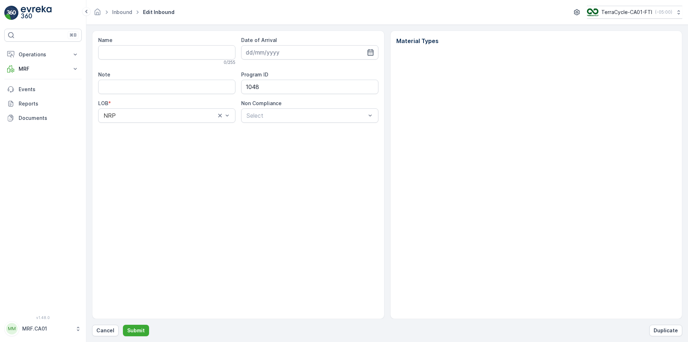
type input "1ZW335X69197375657"
type input "13.08.2025"
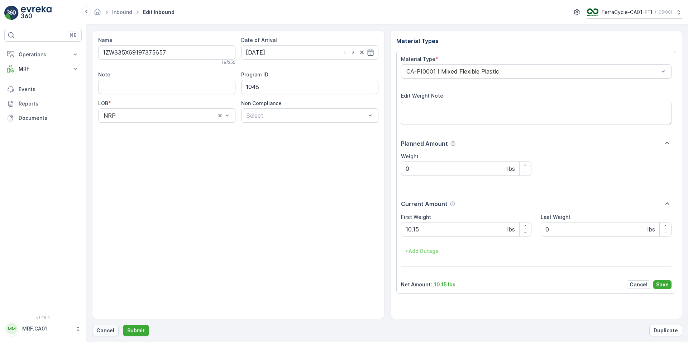
click at [109, 331] on p "Cancel" at bounding box center [105, 330] width 18 height 7
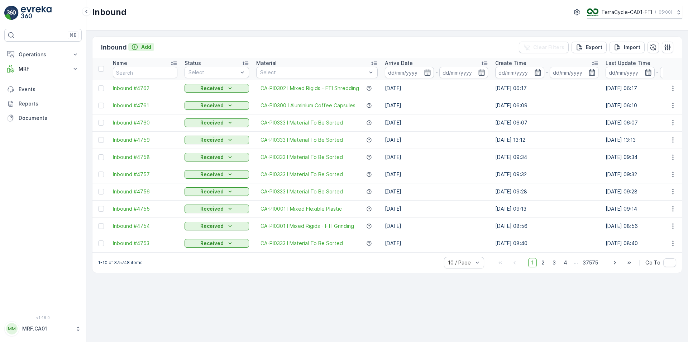
click at [151, 46] on p "Add" at bounding box center [146, 46] width 10 height 7
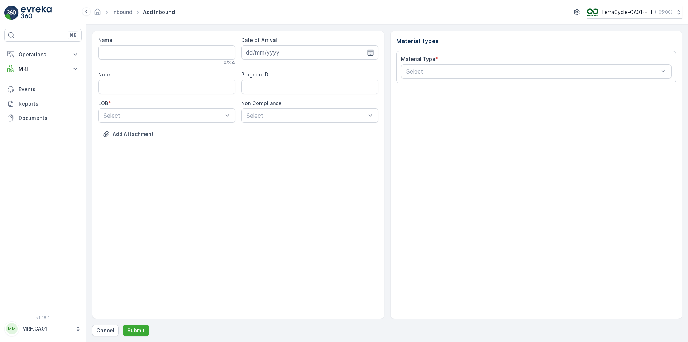
click at [372, 53] on icon "button" at bounding box center [370, 52] width 6 height 6
click at [295, 124] on div "13" at bounding box center [291, 126] width 11 height 11
type input "13.08.2025"
drag, startPoint x: 208, startPoint y: 108, endPoint x: 211, endPoint y: 115, distance: 7.7
click at [210, 112] on div "Select" at bounding box center [166, 115] width 137 height 14
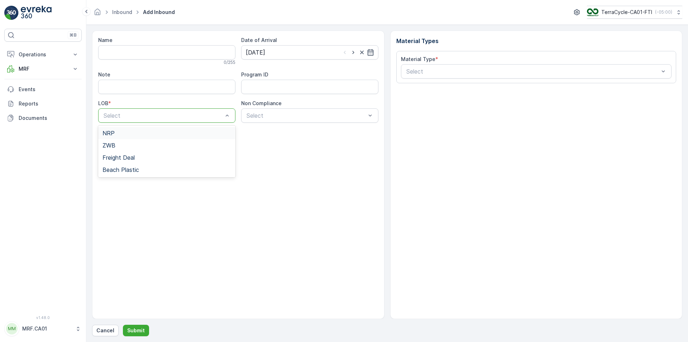
click at [200, 132] on div "NRP" at bounding box center [167, 133] width 129 height 6
click at [295, 109] on div "Select" at bounding box center [309, 115] width 137 height 14
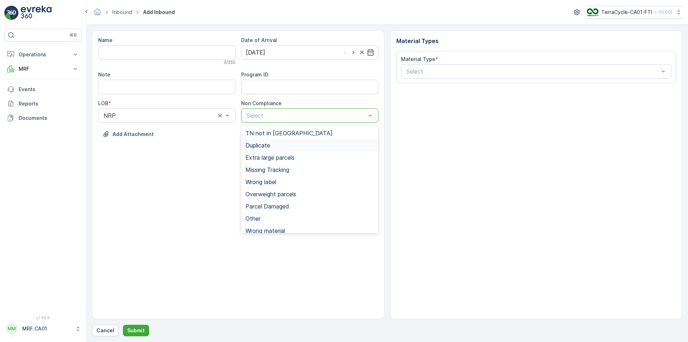
click at [288, 142] on div "Duplicate" at bounding box center [309, 145] width 137 height 12
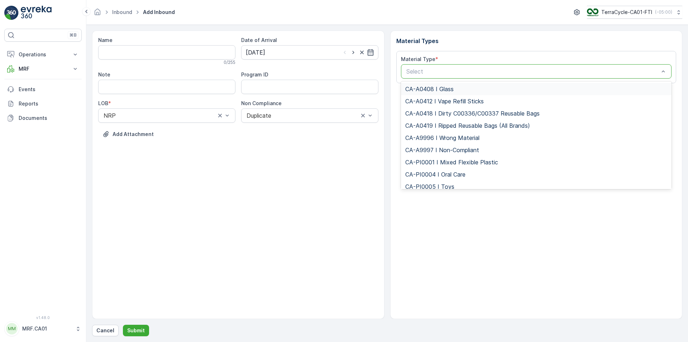
click at [425, 65] on div "Select" at bounding box center [536, 71] width 271 height 14
type input "3"
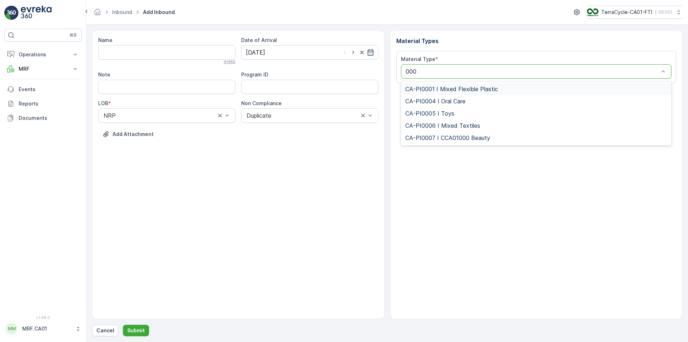
type input "0001"
click at [440, 91] on span "CA-PI0001 I Mixed Flexible Plastic" at bounding box center [451, 89] width 93 height 6
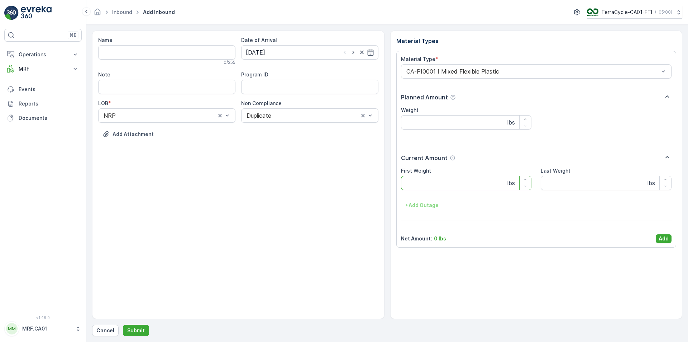
click at [454, 188] on Weight "First Weight" at bounding box center [466, 183] width 131 height 14
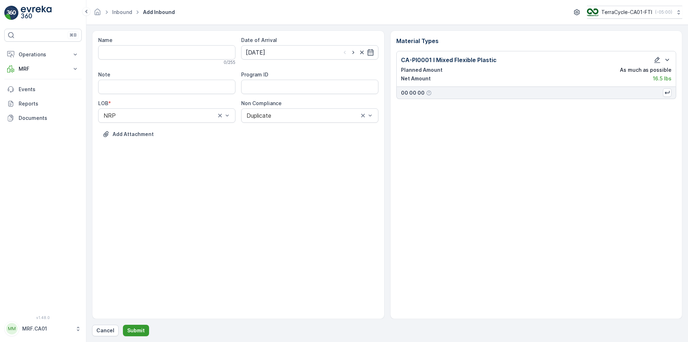
click at [142, 331] on p "Submit" at bounding box center [136, 330] width 18 height 7
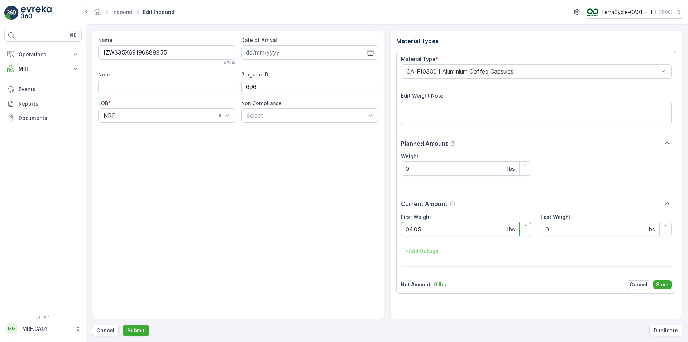
click at [123, 324] on button "Submit" at bounding box center [136, 329] width 26 height 11
click at [483, 70] on div at bounding box center [533, 71] width 255 height 6
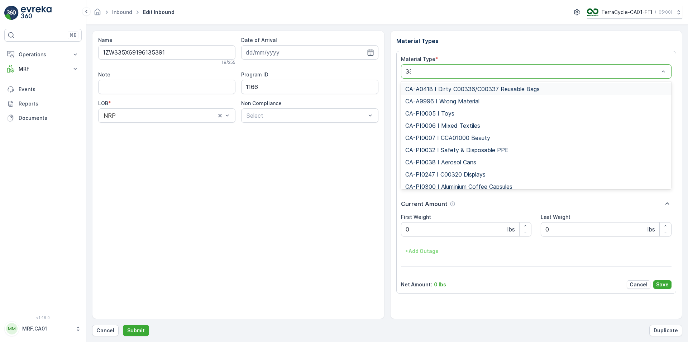
type input "333"
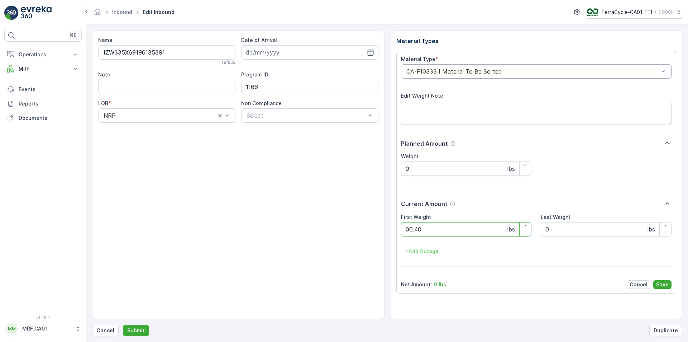
click at [123, 324] on button "Submit" at bounding box center [136, 329] width 26 height 11
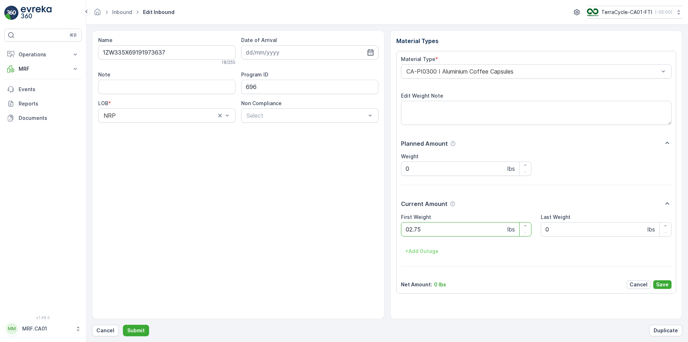
click at [123, 324] on button "Submit" at bounding box center [136, 329] width 26 height 11
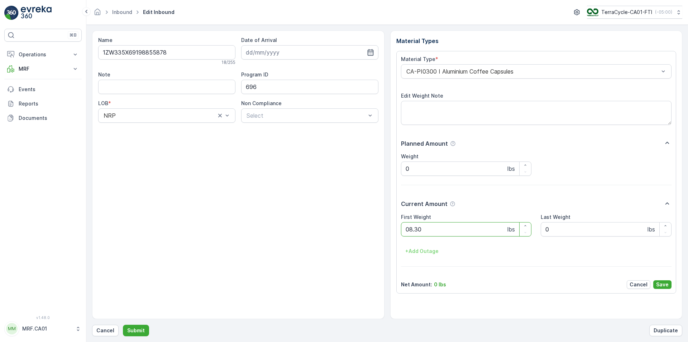
click at [123, 324] on button "Submit" at bounding box center [136, 329] width 26 height 11
type Weight "013"
click at [123, 324] on button "Submit" at bounding box center [136, 329] width 26 height 11
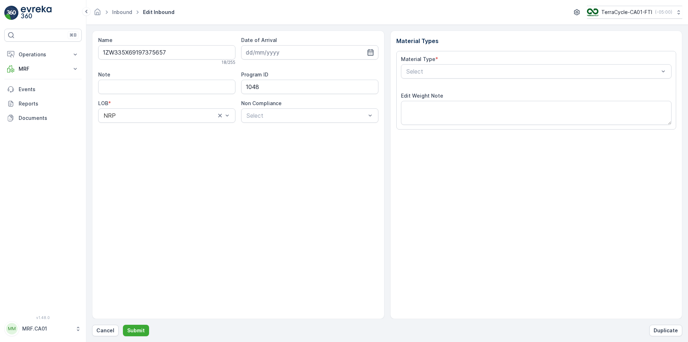
type input "[DATE]"
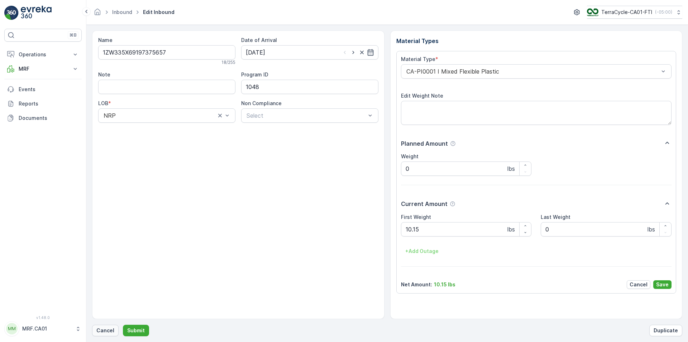
click at [109, 332] on p "Cancel" at bounding box center [105, 330] width 18 height 7
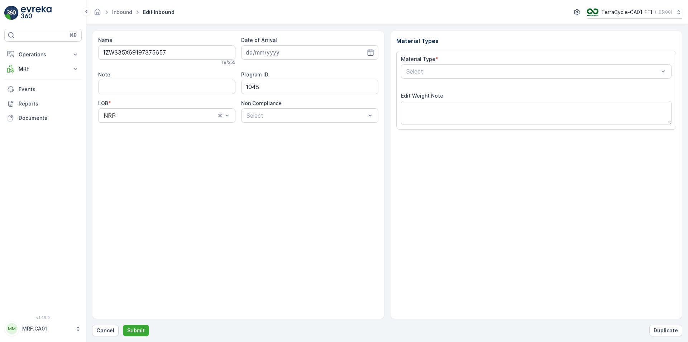
type input "[DATE]"
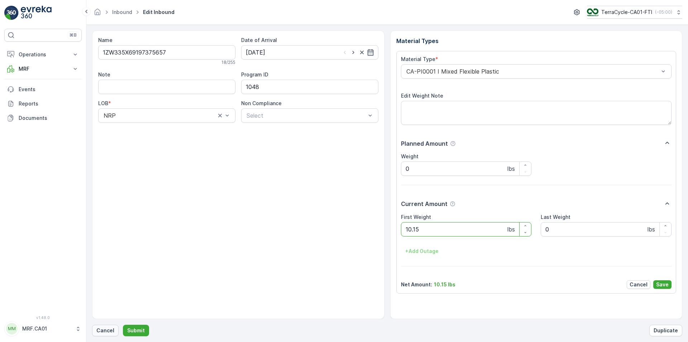
click at [105, 333] on p "Cancel" at bounding box center [105, 330] width 18 height 7
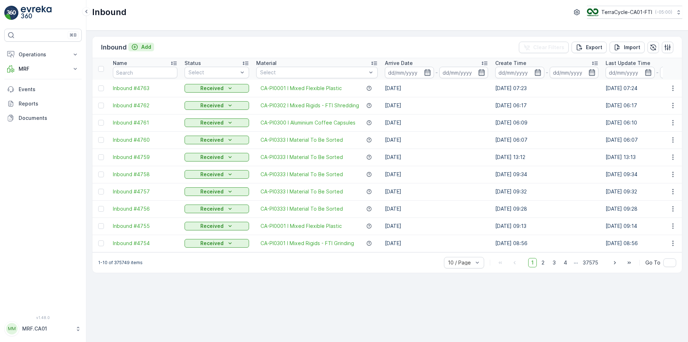
click at [142, 48] on p "Add" at bounding box center [146, 46] width 10 height 7
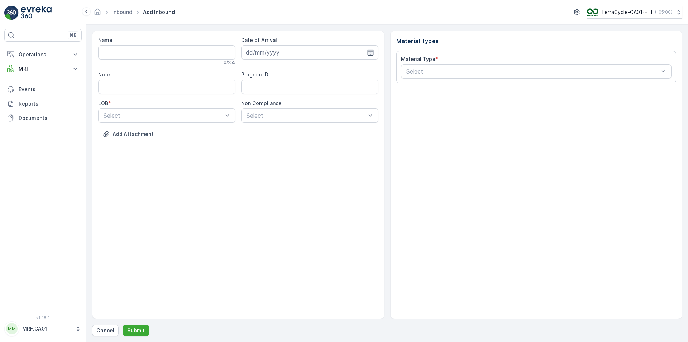
click at [370, 52] on icon "button" at bounding box center [370, 52] width 6 height 6
click at [291, 128] on div "13" at bounding box center [291, 126] width 11 height 11
type input "13.08.2025"
click at [210, 110] on div "Select" at bounding box center [166, 115] width 137 height 14
click at [193, 136] on div "NRP" at bounding box center [167, 133] width 129 height 6
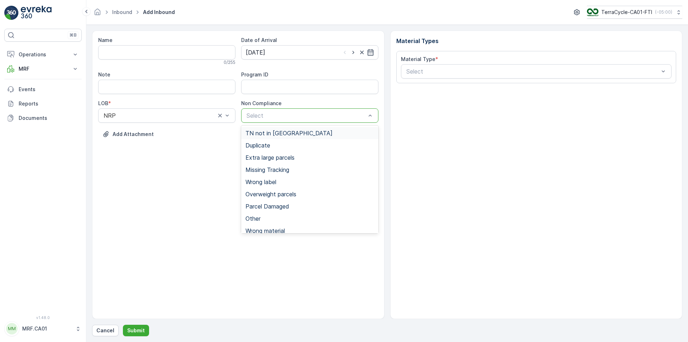
click at [267, 130] on span "TN not in [GEOGRAPHIC_DATA]" at bounding box center [289, 133] width 87 height 6
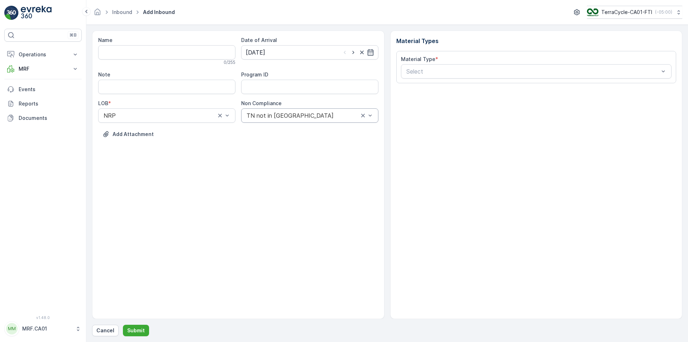
click at [439, 64] on div "Material Type * Select" at bounding box center [536, 67] width 271 height 23
click at [330, 119] on div "TN not in [GEOGRAPHIC_DATA]" at bounding box center [309, 115] width 137 height 14
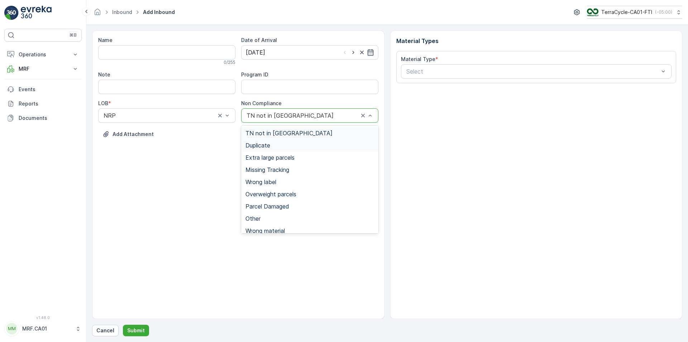
click at [302, 149] on div "Duplicate" at bounding box center [309, 145] width 137 height 12
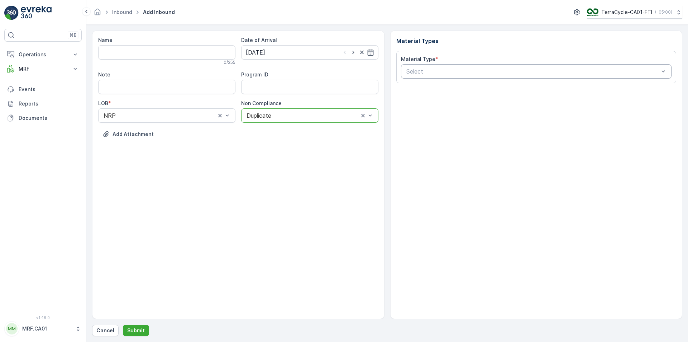
click at [438, 71] on div at bounding box center [533, 71] width 255 height 6
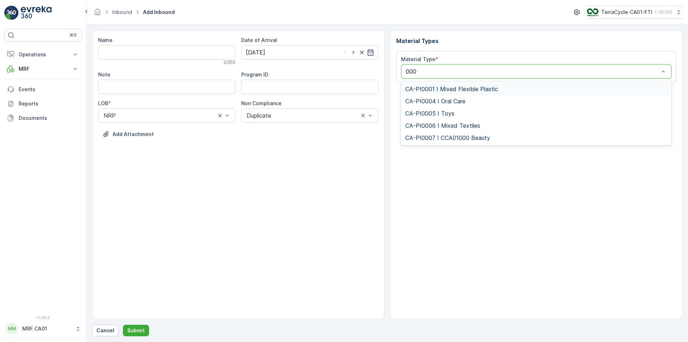
type input "0001"
click at [511, 92] on div "CA-PI0001 I Mixed Flexible Plastic" at bounding box center [536, 89] width 271 height 12
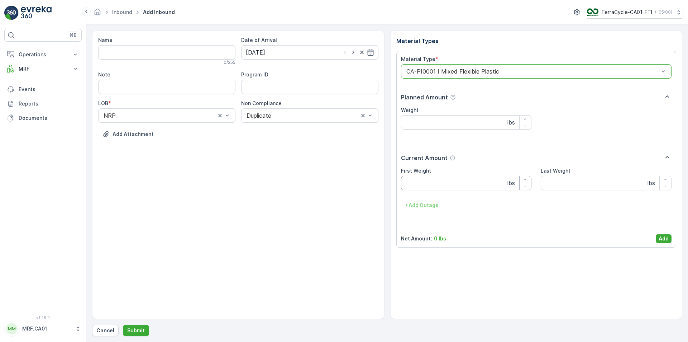
click at [445, 184] on Weight "First Weight" at bounding box center [466, 183] width 131 height 14
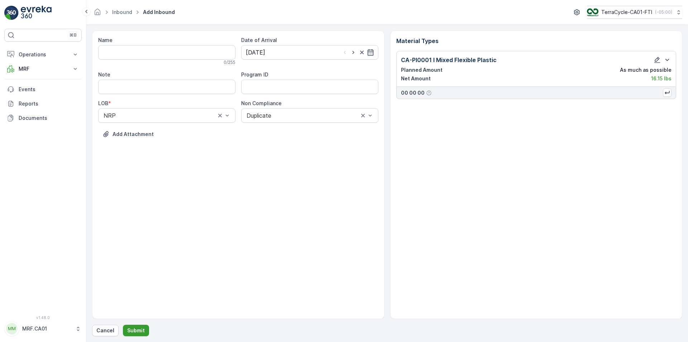
click at [144, 331] on button "Submit" at bounding box center [136, 329] width 26 height 11
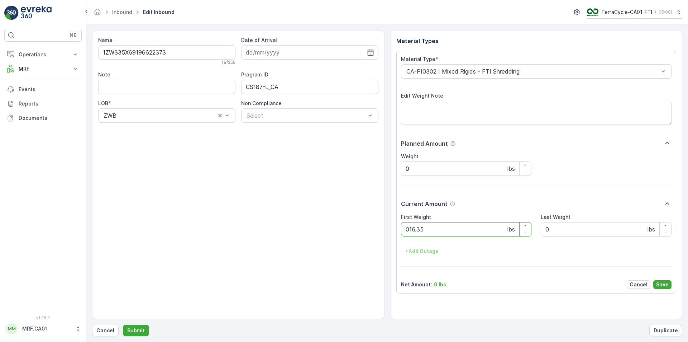
click at [123, 324] on button "Submit" at bounding box center [136, 329] width 26 height 11
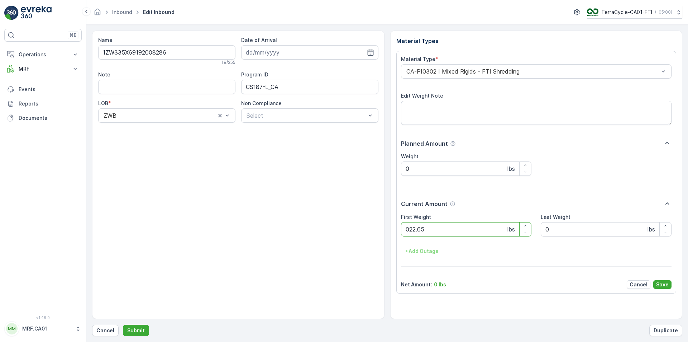
click at [123, 324] on button "Submit" at bounding box center [136, 329] width 26 height 11
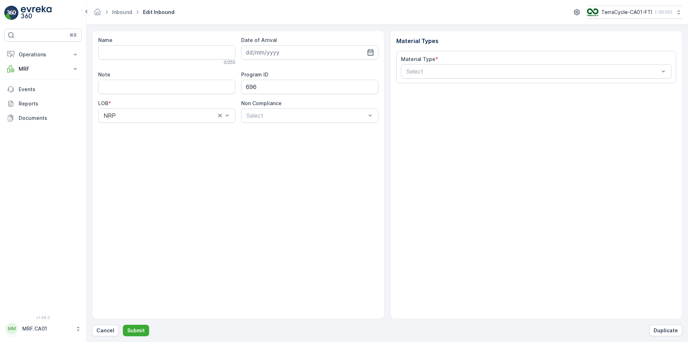
type input "1ZW335X69198141808"
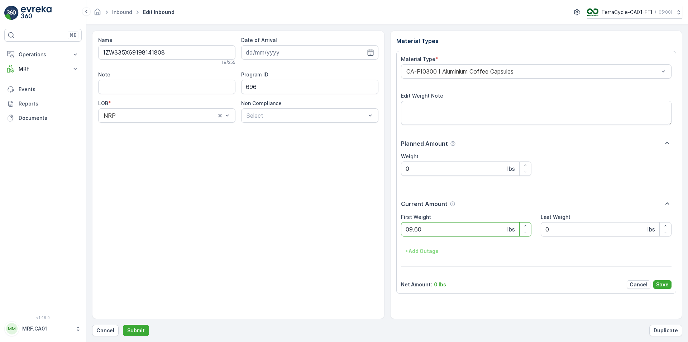
click at [123, 324] on button "Submit" at bounding box center [136, 329] width 26 height 11
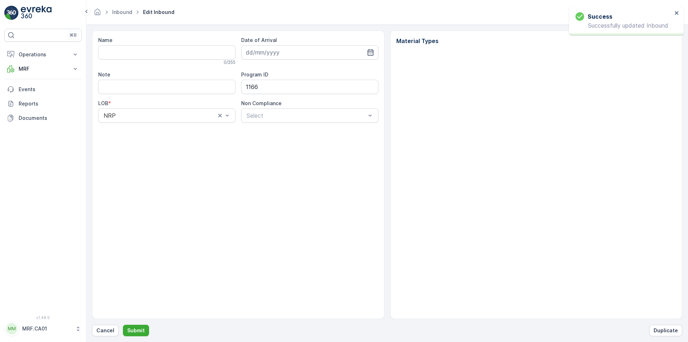
type input "1ZW335X69194745217"
type input "13.08.2025"
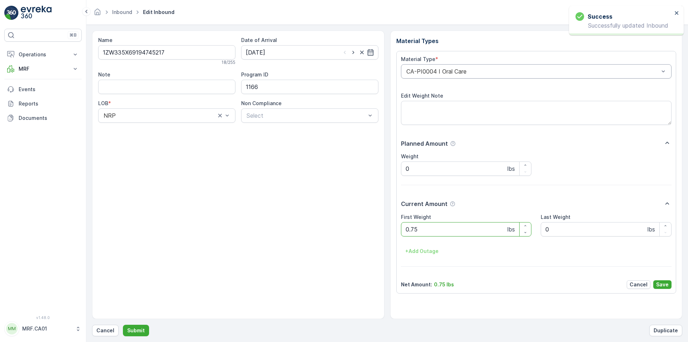
click at [518, 71] on div at bounding box center [533, 71] width 255 height 6
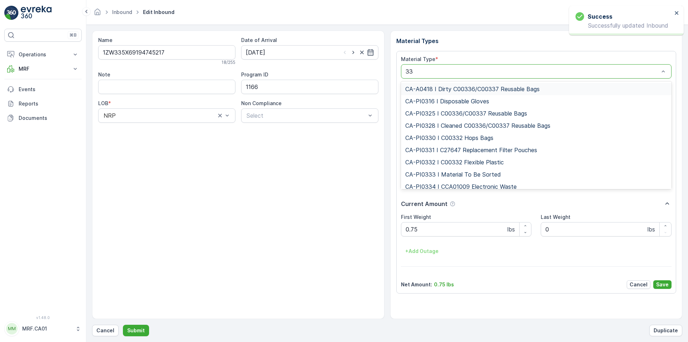
type input "333"
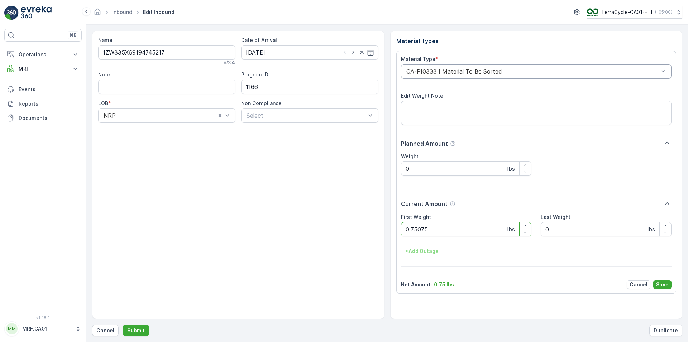
click at [123, 324] on button "Submit" at bounding box center [136, 329] width 26 height 11
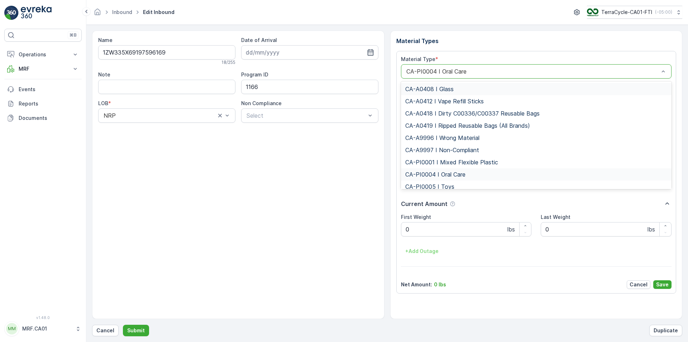
click at [464, 73] on div at bounding box center [533, 71] width 255 height 6
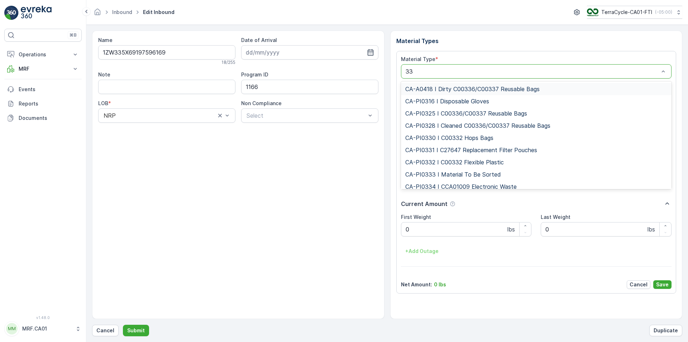
type input "333"
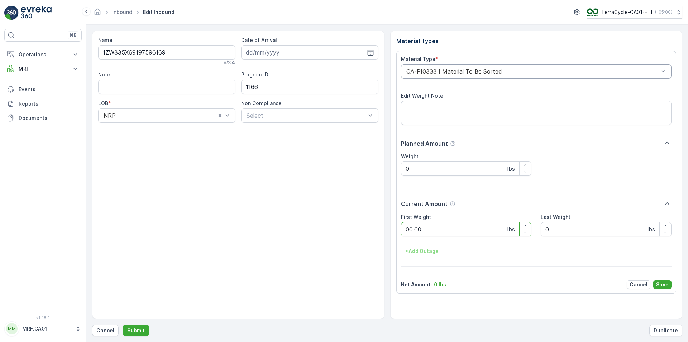
click at [123, 324] on button "Submit" at bounding box center [136, 329] width 26 height 11
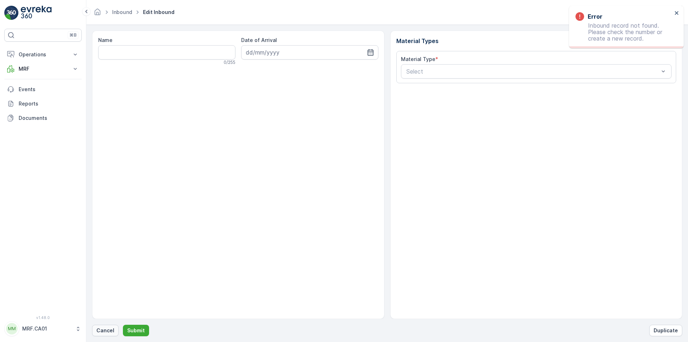
click at [109, 329] on p "Cancel" at bounding box center [105, 330] width 18 height 7
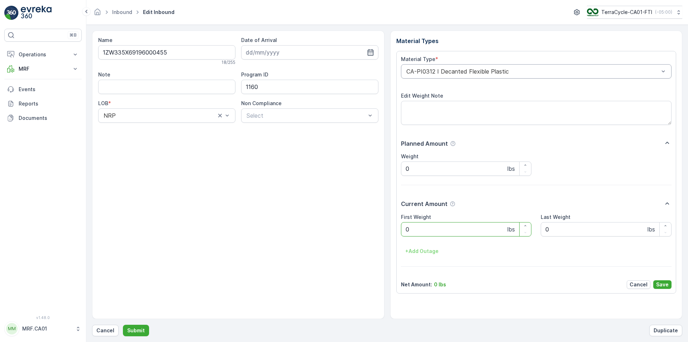
click at [445, 72] on div at bounding box center [533, 71] width 255 height 6
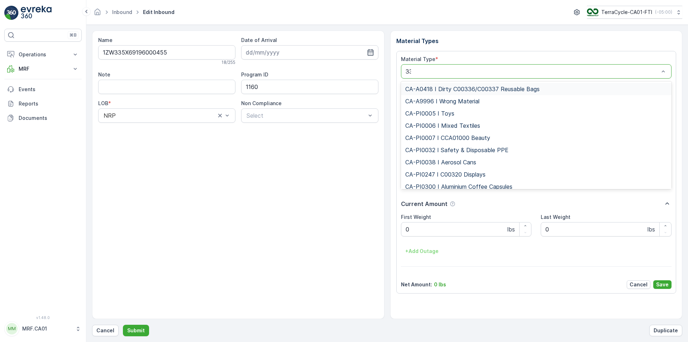
type input "333"
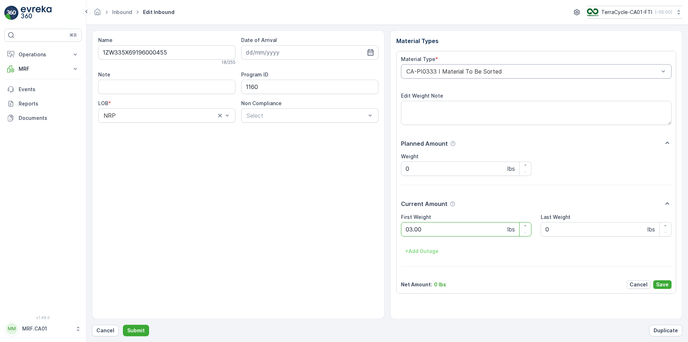
click at [123, 324] on button "Submit" at bounding box center [136, 329] width 26 height 11
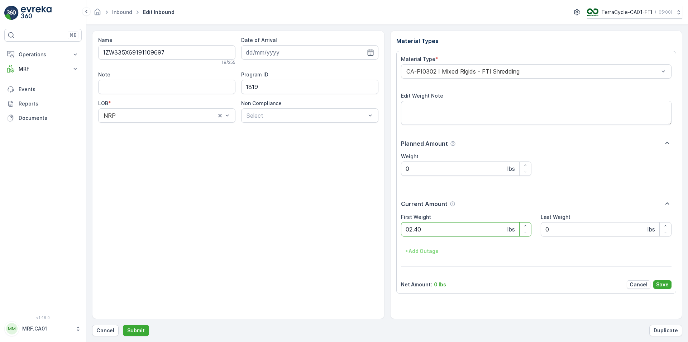
click at [123, 324] on button "Submit" at bounding box center [136, 329] width 26 height 11
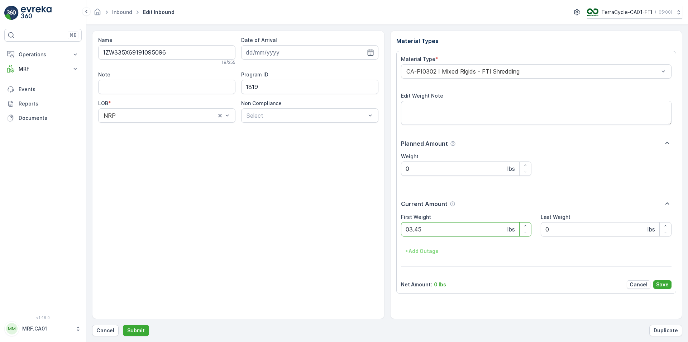
click at [123, 324] on button "Submit" at bounding box center [136, 329] width 26 height 11
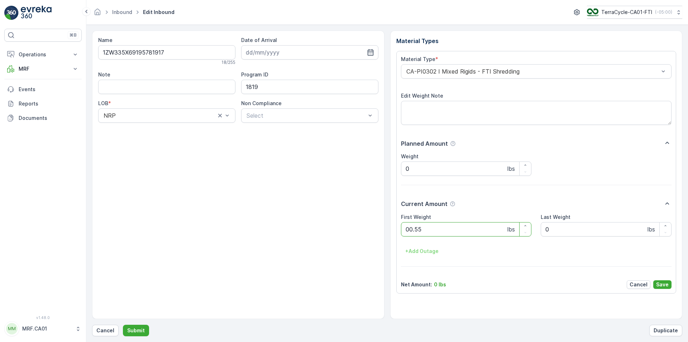
click at [123, 324] on button "Submit" at bounding box center [136, 329] width 26 height 11
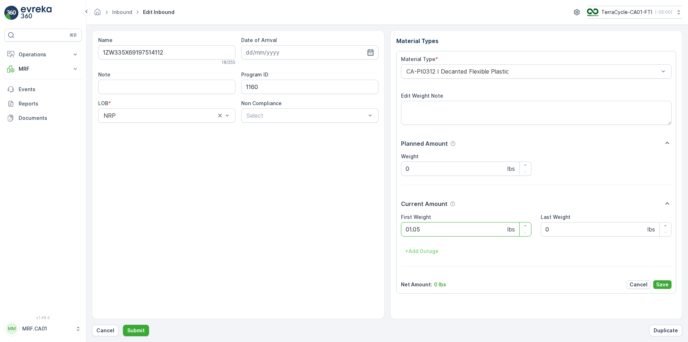
click at [123, 324] on button "Submit" at bounding box center [136, 329] width 26 height 11
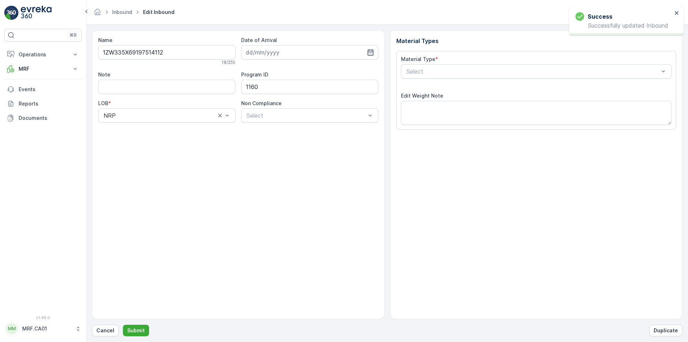
type input "13.08.2025"
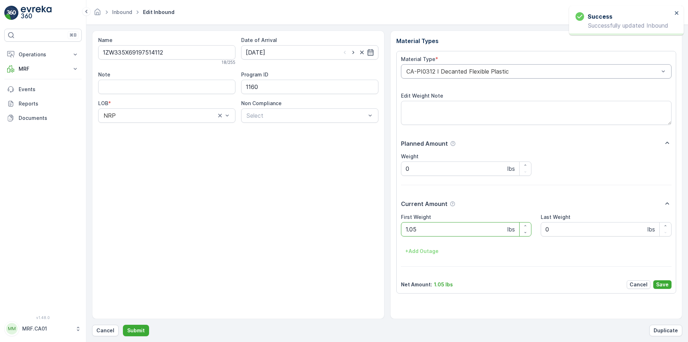
click at [448, 72] on div at bounding box center [533, 71] width 255 height 6
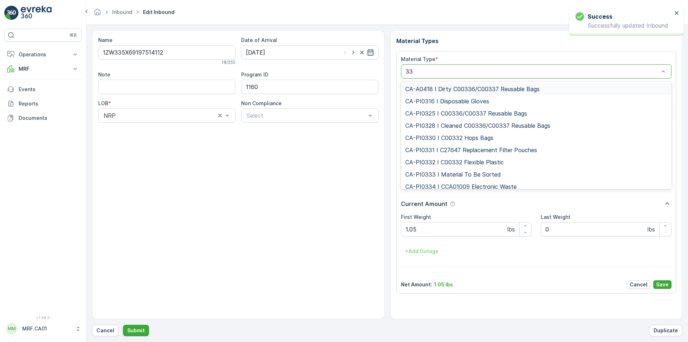
type input "333"
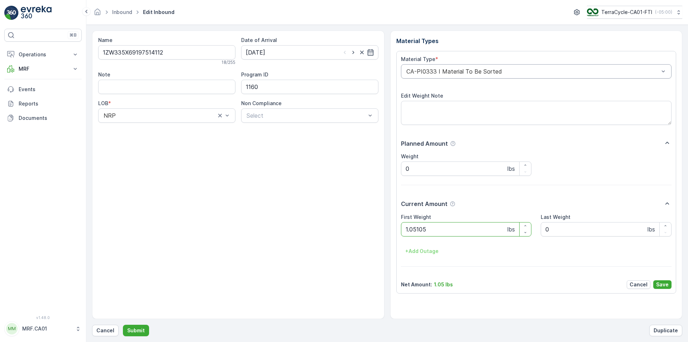
click at [123, 324] on button "Submit" at bounding box center [136, 329] width 26 height 11
click at [448, 72] on div at bounding box center [533, 71] width 255 height 6
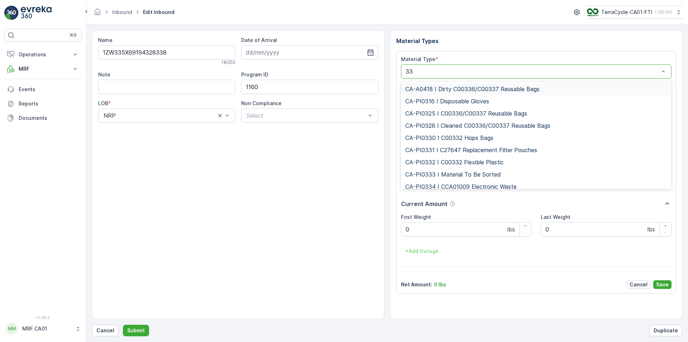
type input "333"
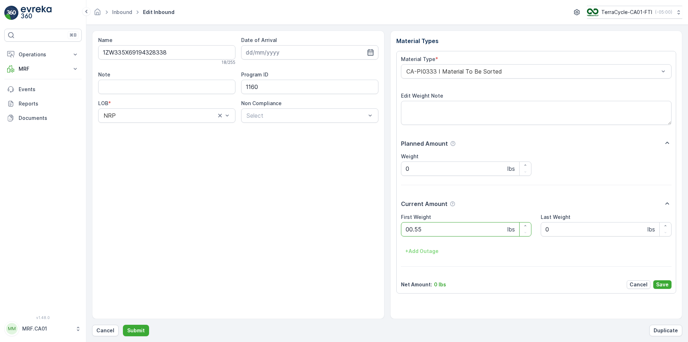
click at [123, 324] on button "Submit" at bounding box center [136, 329] width 26 height 11
click at [448, 72] on div at bounding box center [533, 71] width 255 height 6
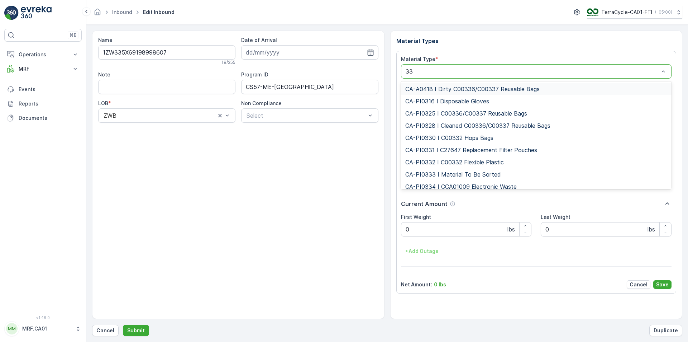
type input "333"
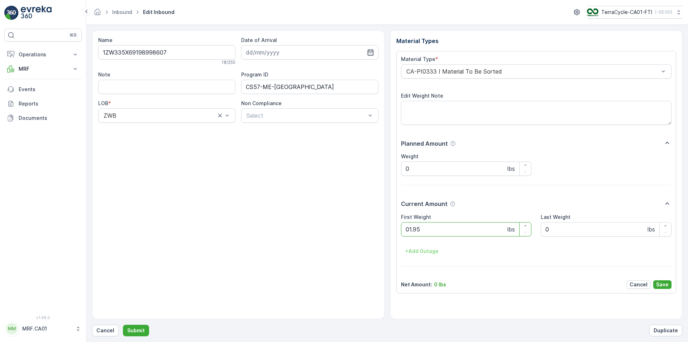
click at [123, 324] on button "Submit" at bounding box center [136, 329] width 26 height 11
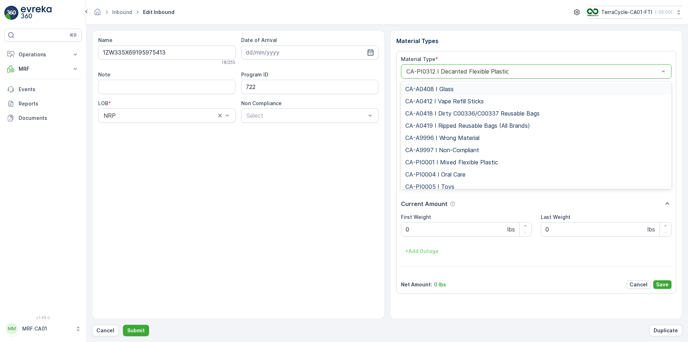
click at [449, 73] on div at bounding box center [533, 71] width 255 height 6
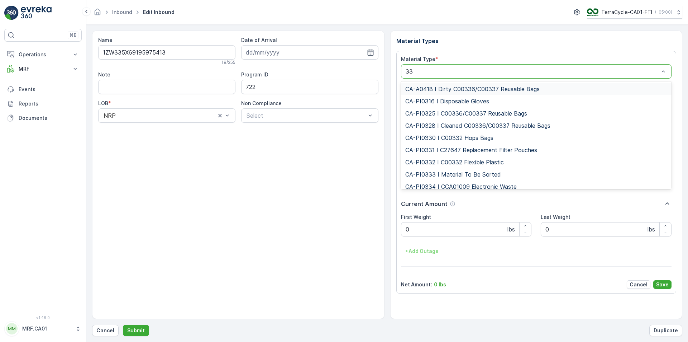
type input "333"
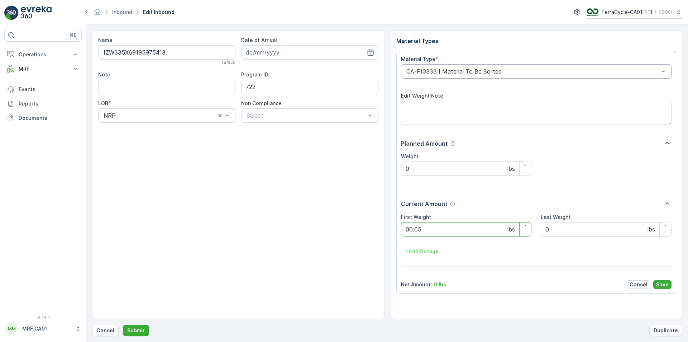
click at [123, 324] on button "Submit" at bounding box center [136, 329] width 26 height 11
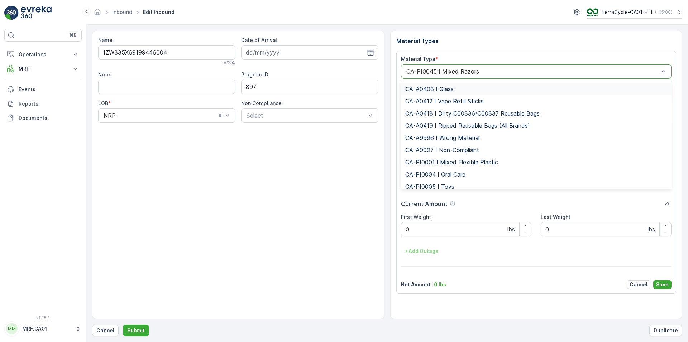
click at [449, 73] on div at bounding box center [533, 71] width 255 height 6
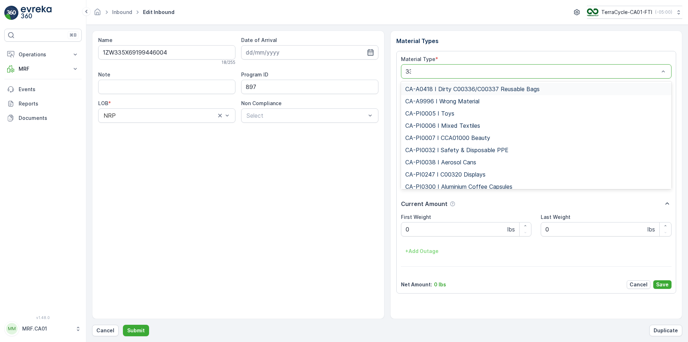
type input "333"
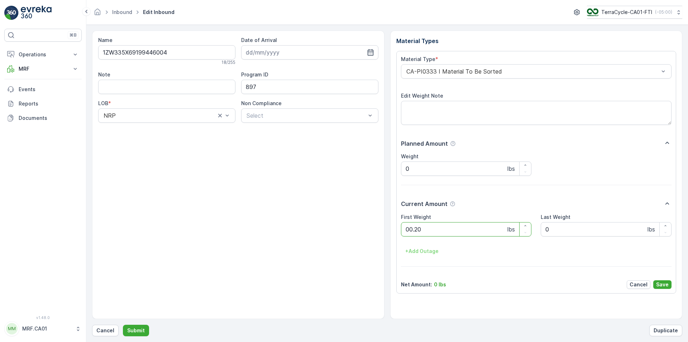
click at [123, 324] on button "Submit" at bounding box center [136, 329] width 26 height 11
click at [453, 75] on div "CA-PI0312 I Decanted Flexible Plastic" at bounding box center [536, 71] width 271 height 14
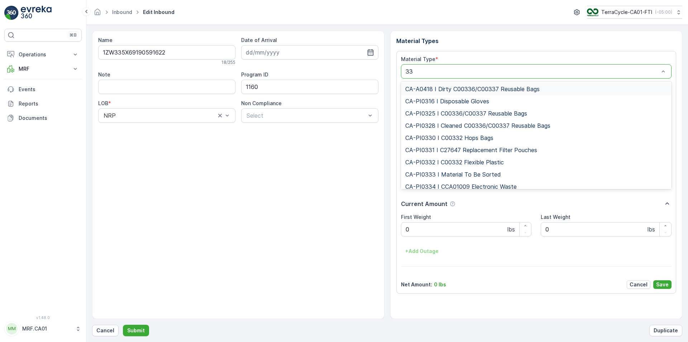
type input "333"
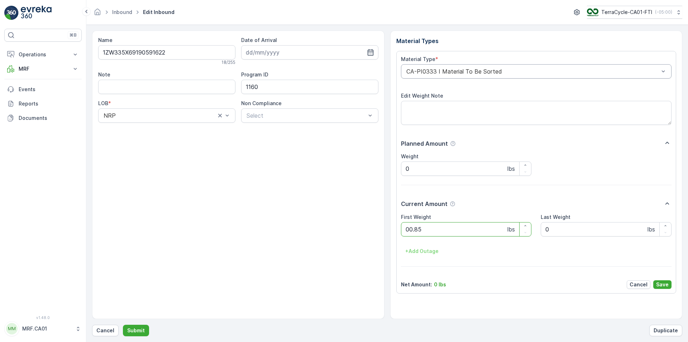
click at [123, 324] on button "Submit" at bounding box center [136, 329] width 26 height 11
click at [452, 75] on div "CA-PI0312 I Decanted Flexible Plastic" at bounding box center [536, 71] width 271 height 14
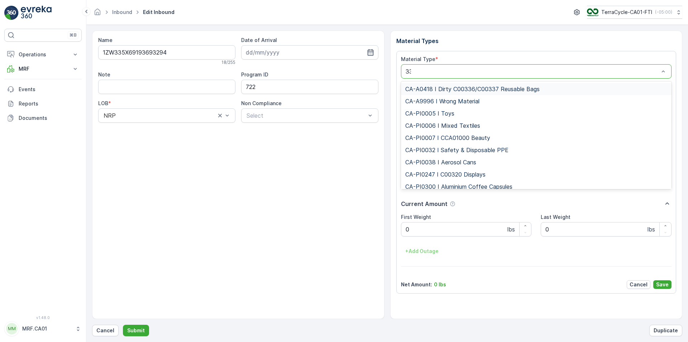
type input "333"
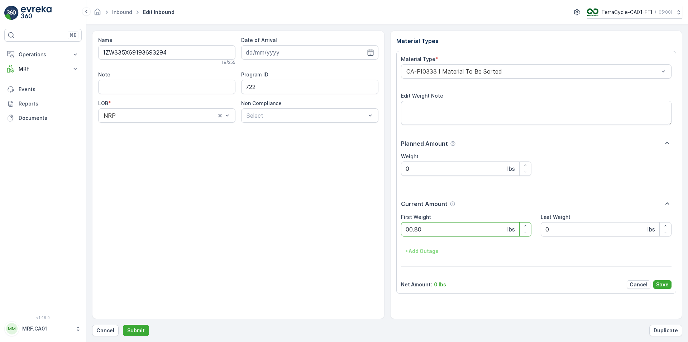
click at [123, 324] on button "Submit" at bounding box center [136, 329] width 26 height 11
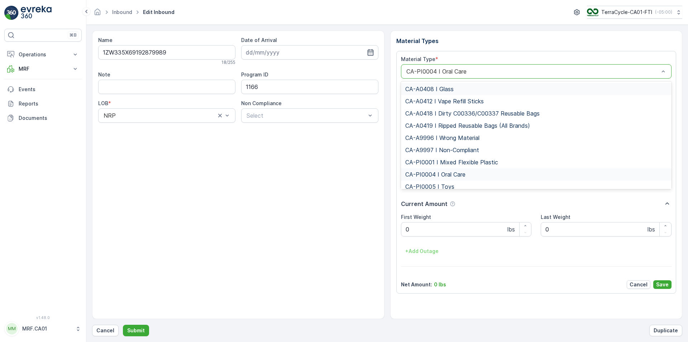
drag, startPoint x: 452, startPoint y: 75, endPoint x: 456, endPoint y: 76, distance: 4.0
click at [456, 75] on div "CA-PI0004 I Oral Care" at bounding box center [536, 71] width 271 height 14
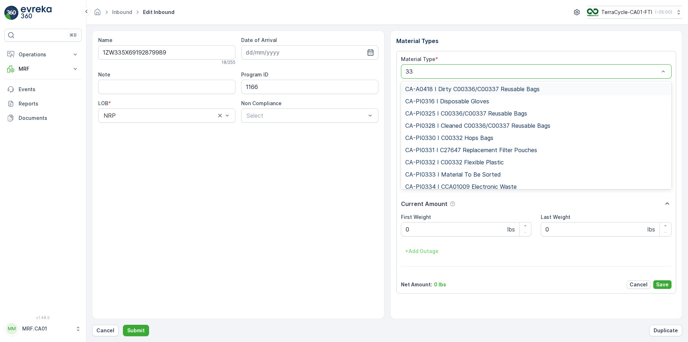
type input "333"
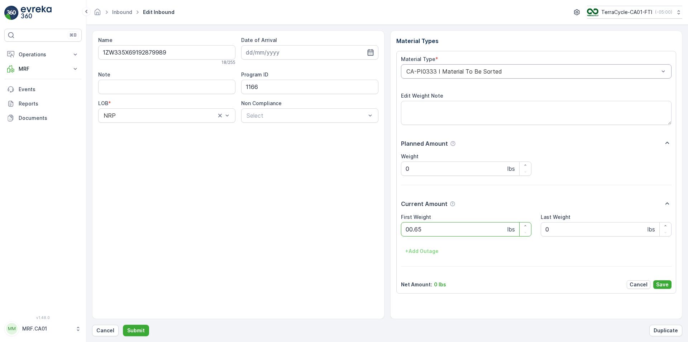
click at [123, 324] on button "Submit" at bounding box center [136, 329] width 26 height 11
click at [456, 76] on div "CA-PI0004 I Oral Care" at bounding box center [536, 71] width 271 height 14
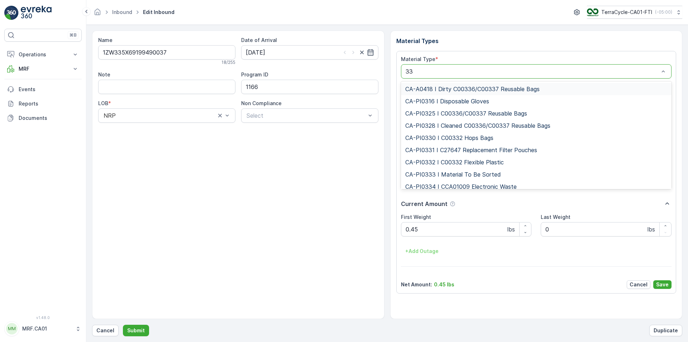
type input "333"
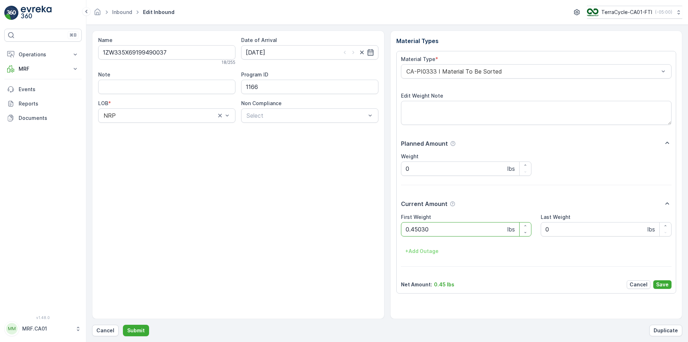
click at [123, 324] on button "Submit" at bounding box center [136, 329] width 26 height 11
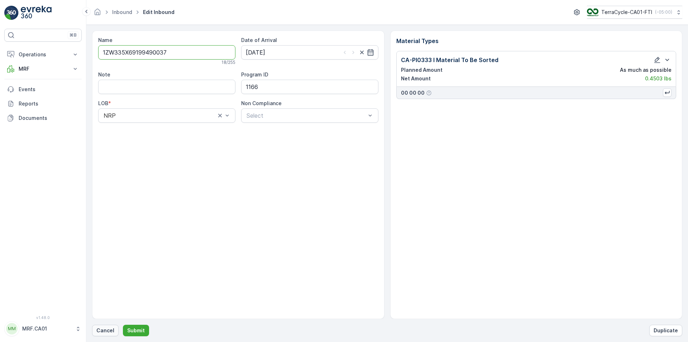
click at [102, 328] on p "Cancel" at bounding box center [105, 330] width 18 height 7
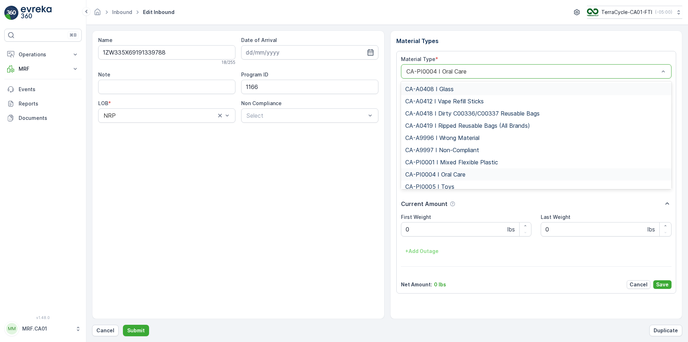
click at [468, 68] on div "CA-PI0004 I Oral Care" at bounding box center [536, 71] width 271 height 14
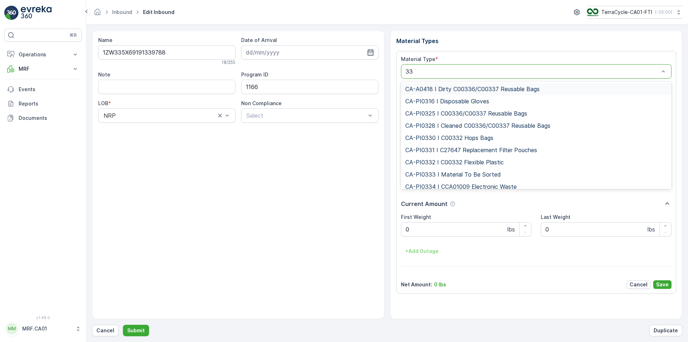
type input "333"
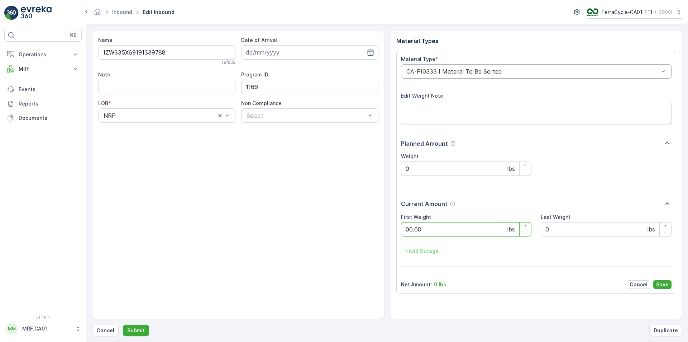
click at [123, 324] on button "Submit" at bounding box center [136, 329] width 26 height 11
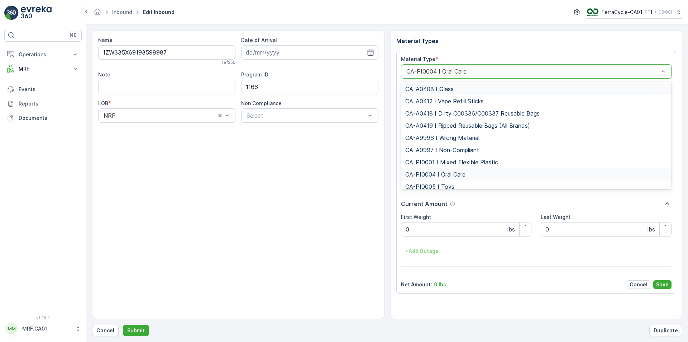
click at [468, 68] on div at bounding box center [533, 71] width 255 height 6
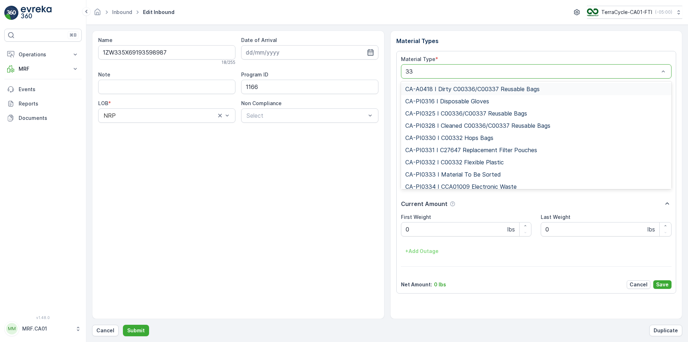
type input "333"
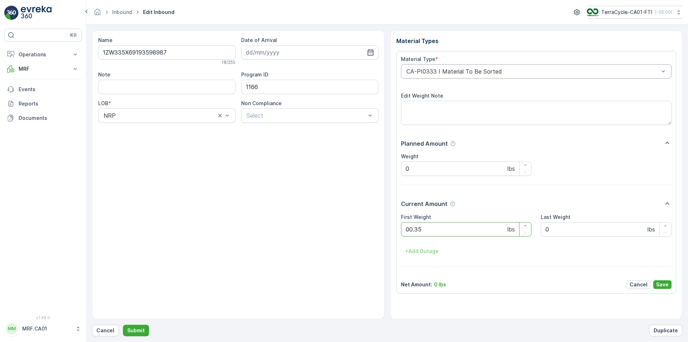
click at [123, 324] on button "Submit" at bounding box center [136, 329] width 26 height 11
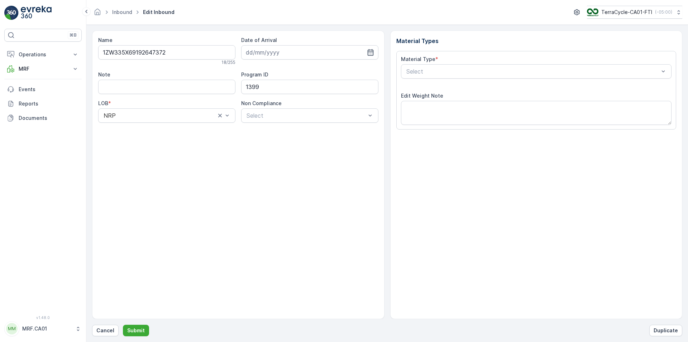
type input "13.08.2025"
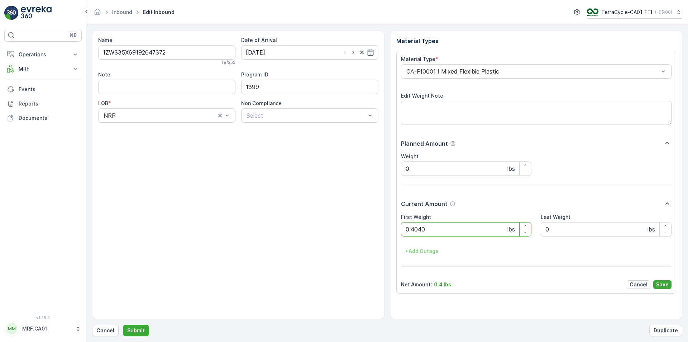
click at [123, 324] on button "Submit" at bounding box center [136, 329] width 26 height 11
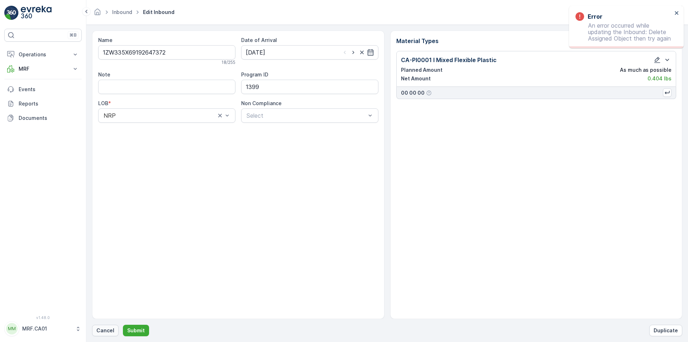
click at [108, 326] on button "Cancel" at bounding box center [105, 329] width 27 height 11
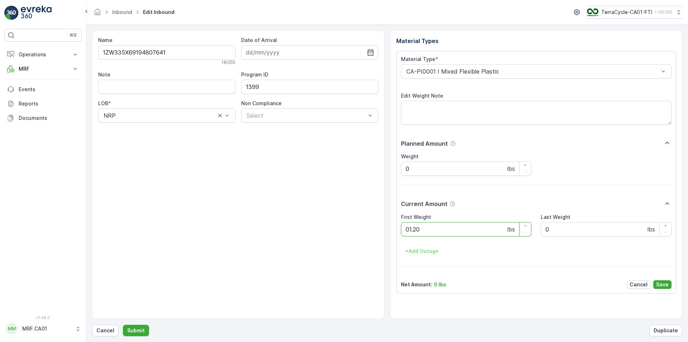
click at [123, 324] on button "Submit" at bounding box center [136, 329] width 26 height 11
click at [456, 72] on div at bounding box center [533, 71] width 255 height 6
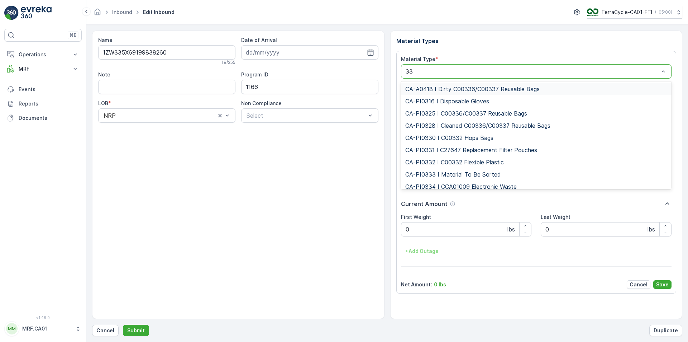
type input "333"
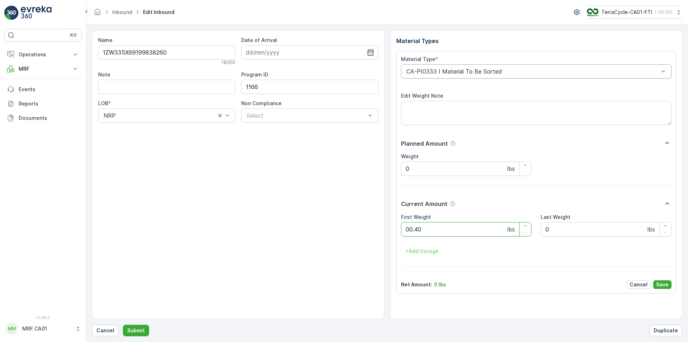
click at [123, 324] on button "Submit" at bounding box center [136, 329] width 26 height 11
click at [456, 72] on div at bounding box center [533, 71] width 255 height 6
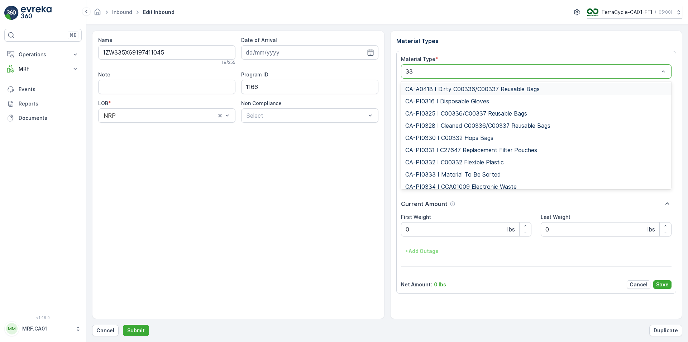
type input "333"
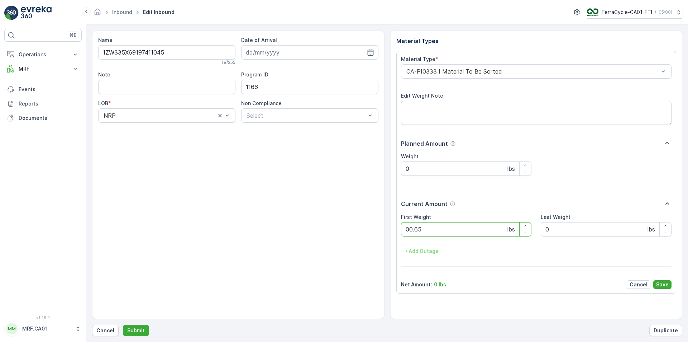
click at [123, 324] on button "Submit" at bounding box center [136, 329] width 26 height 11
click at [456, 72] on div at bounding box center [533, 71] width 255 height 6
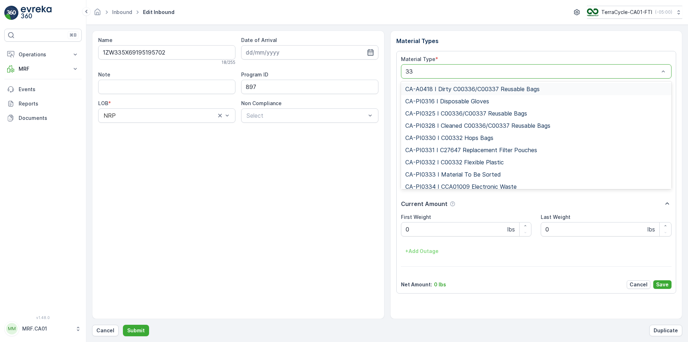
type input "333"
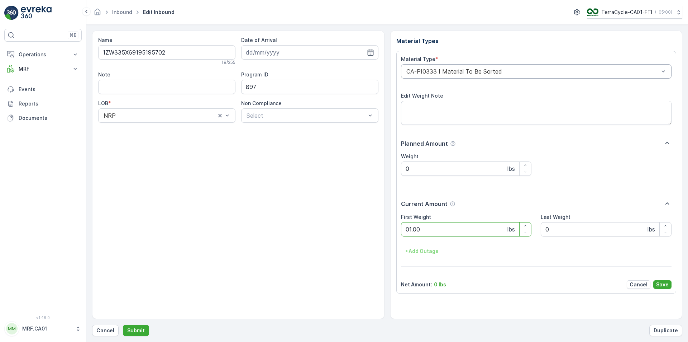
click at [123, 324] on button "Submit" at bounding box center [136, 329] width 26 height 11
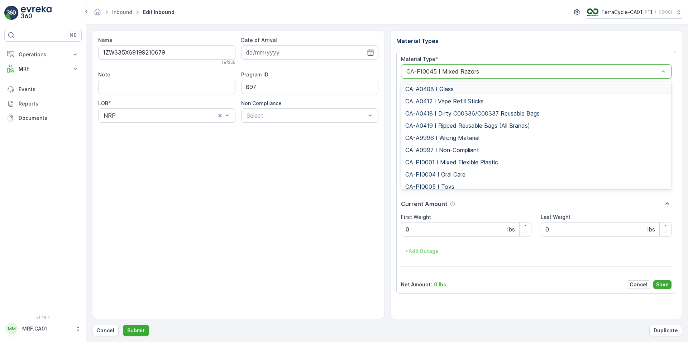
click at [478, 74] on div at bounding box center [533, 71] width 255 height 6
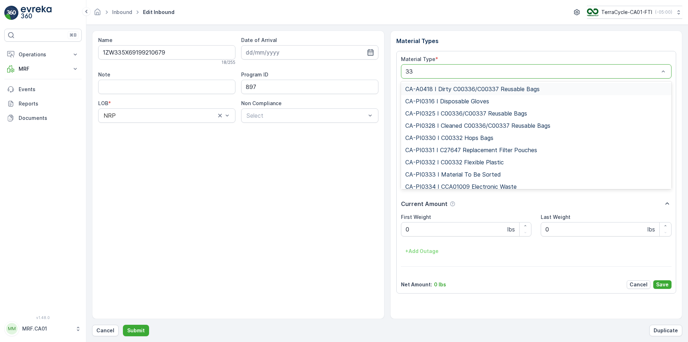
type input "333"
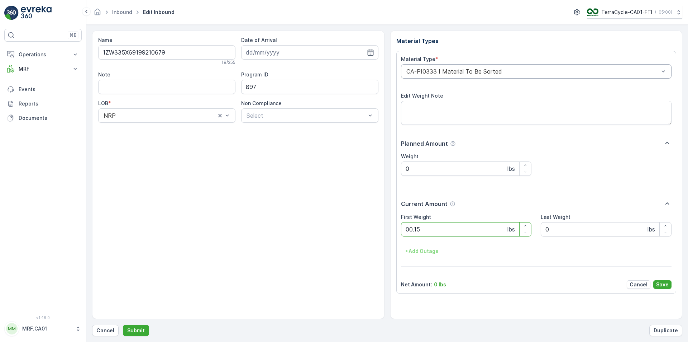
click at [123, 324] on button "Submit" at bounding box center [136, 329] width 26 height 11
click at [480, 75] on div "CA-PI0004 I Oral Care" at bounding box center [536, 71] width 271 height 14
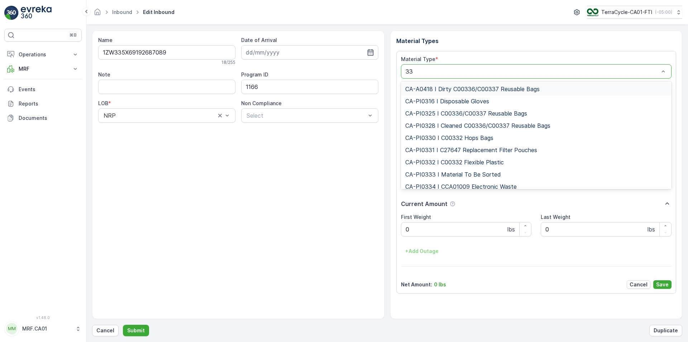
type input "333"
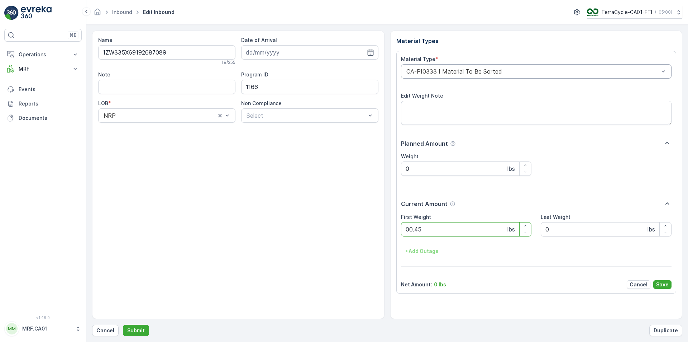
click at [123, 324] on button "Submit" at bounding box center [136, 329] width 26 height 11
click at [480, 76] on div "CA-PI0312 I Decanted Flexible Plastic" at bounding box center [536, 71] width 271 height 14
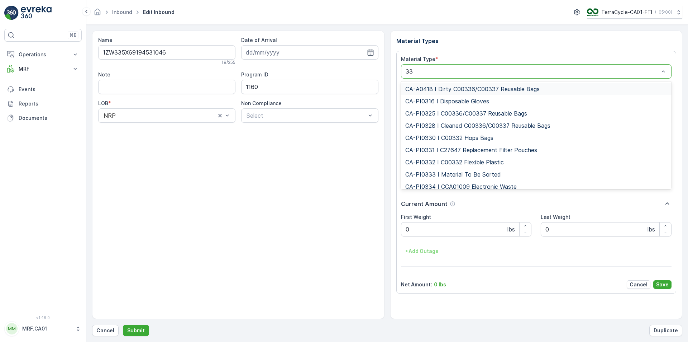
type input "333"
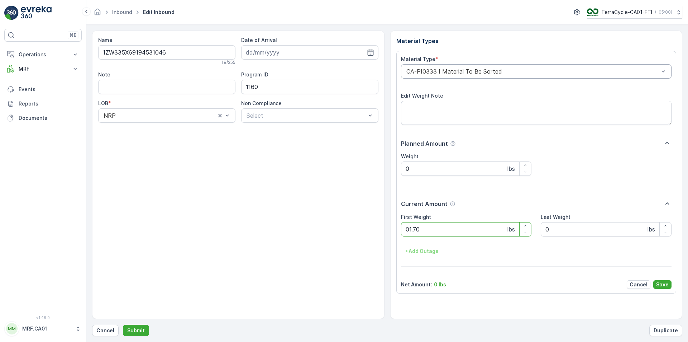
click at [123, 324] on button "Submit" at bounding box center [136, 329] width 26 height 11
click at [481, 77] on div "CA-PI0312 I Decanted Flexible Plastic" at bounding box center [536, 71] width 271 height 14
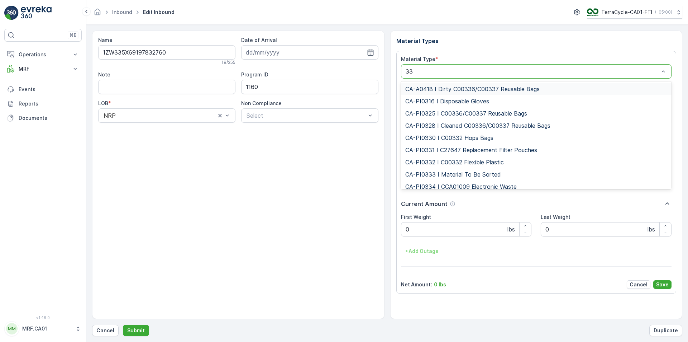
type input "333"
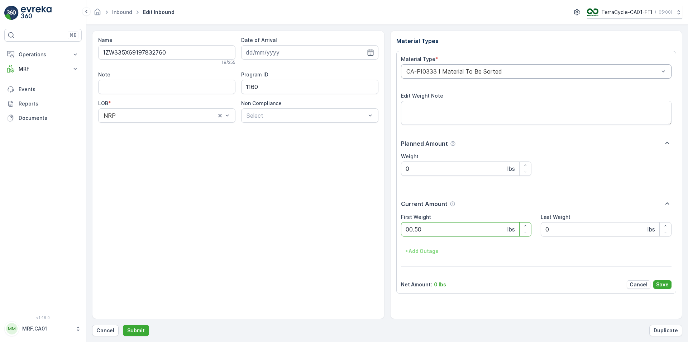
click at [123, 324] on button "Submit" at bounding box center [136, 329] width 26 height 11
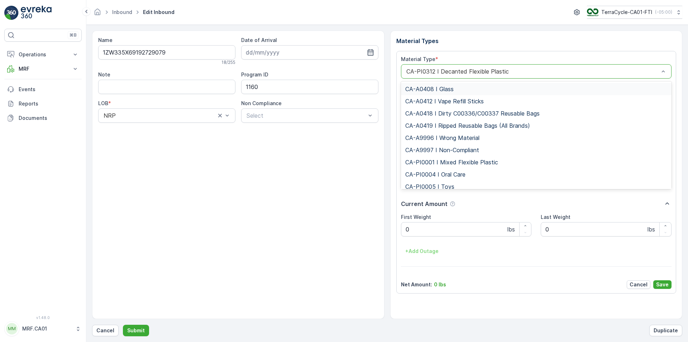
click at [481, 77] on div "CA-PI0312 I Decanted Flexible Plastic" at bounding box center [536, 71] width 271 height 14
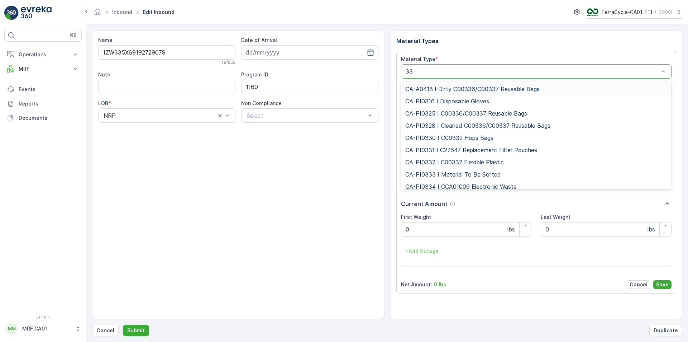
type input "333"
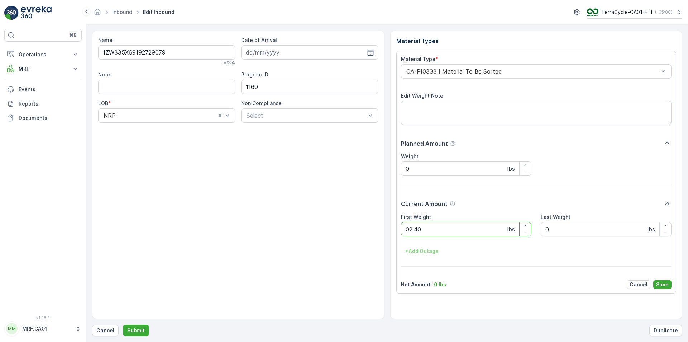
click at [123, 324] on button "Submit" at bounding box center [136, 329] width 26 height 11
type input "13.08.2025"
type Weight "0.8"
click at [481, 77] on div "CA-PI0312 I Decanted Flexible Plastic" at bounding box center [536, 71] width 271 height 14
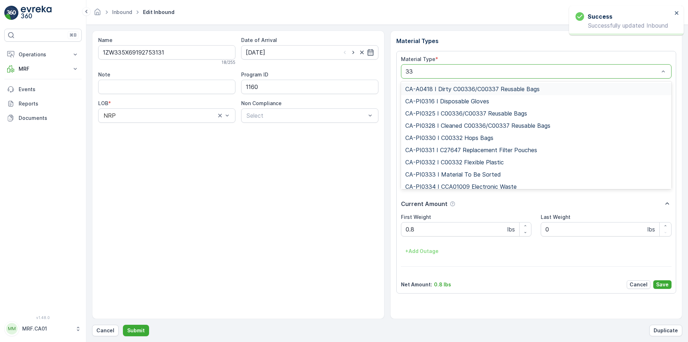
type input "333"
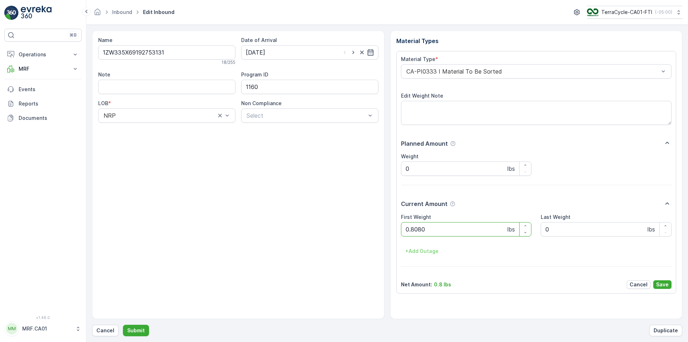
click at [123, 324] on button "Submit" at bounding box center [136, 329] width 26 height 11
click at [481, 77] on div "CA-PI0001 I Mixed Flexible Plastic" at bounding box center [536, 71] width 271 height 14
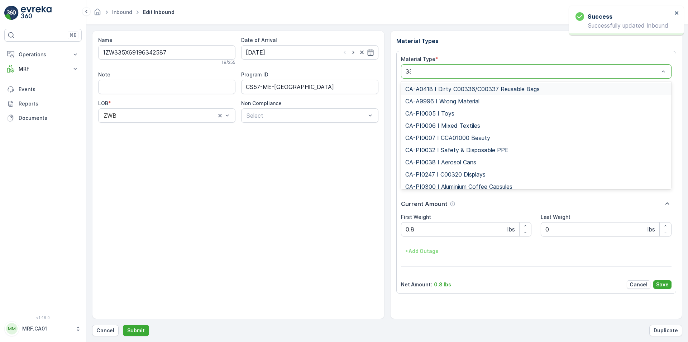
type input "333"
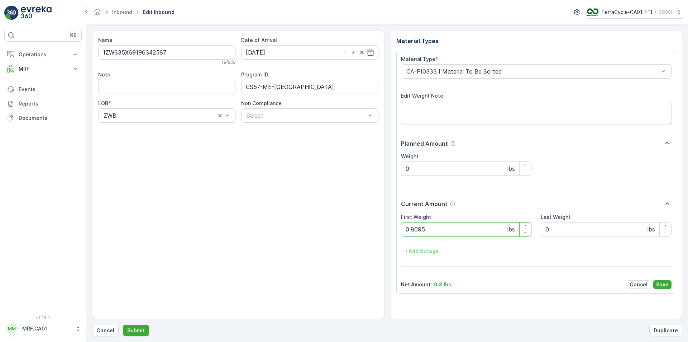
click at [123, 324] on button "Submit" at bounding box center [136, 329] width 26 height 11
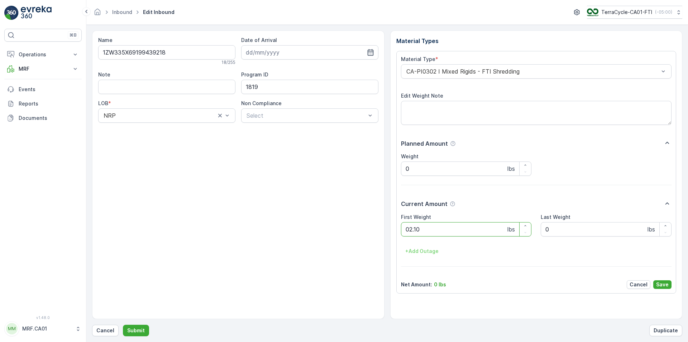
click at [123, 324] on button "Submit" at bounding box center [136, 329] width 26 height 11
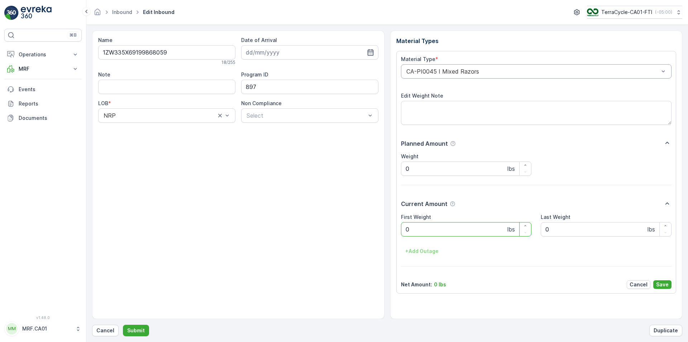
click at [481, 77] on div "CA-PI0045 I Mixed Razors" at bounding box center [536, 71] width 271 height 14
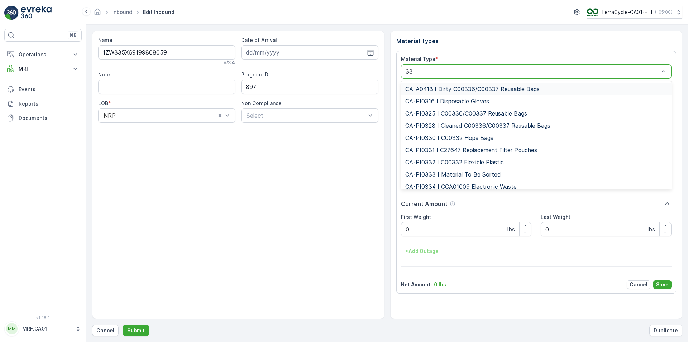
type input "333"
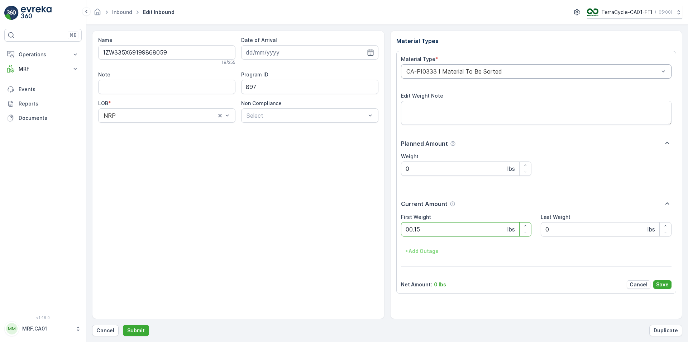
click at [123, 324] on button "Submit" at bounding box center [136, 329] width 26 height 11
click at [518, 77] on div "CA-PI0305 I ZW Consolidation" at bounding box center [536, 71] width 271 height 14
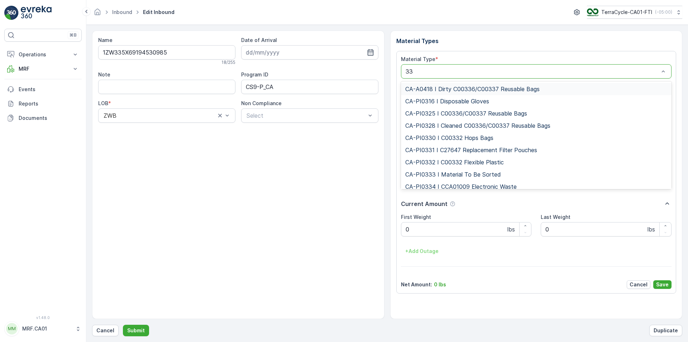
type input "333"
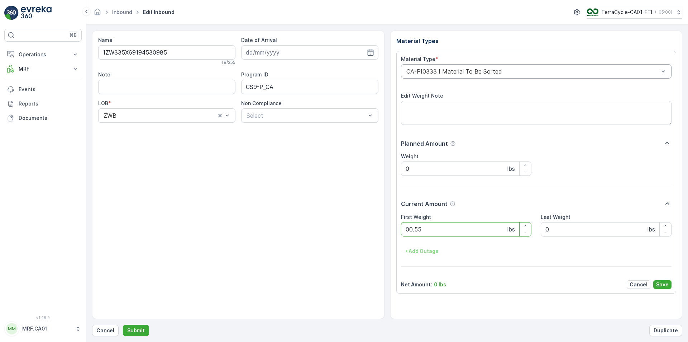
click at [123, 324] on button "Submit" at bounding box center [136, 329] width 26 height 11
click at [522, 67] on div "CA-PI0317 I Decanted Writing Instruments" at bounding box center [536, 71] width 271 height 14
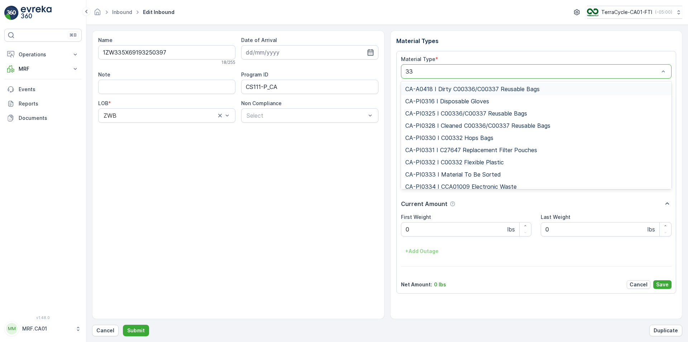
type input "333"
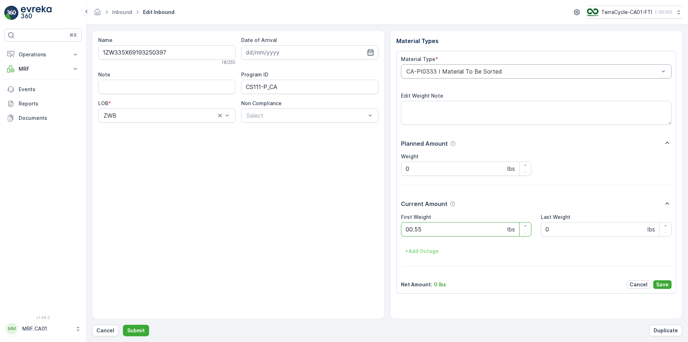
click at [123, 324] on button "Submit" at bounding box center [136, 329] width 26 height 11
click at [522, 67] on div "CA-PI0045 I Mixed Razors" at bounding box center [536, 71] width 271 height 14
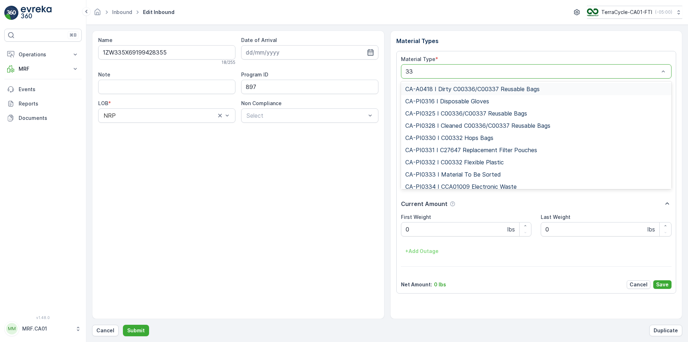
type input "333"
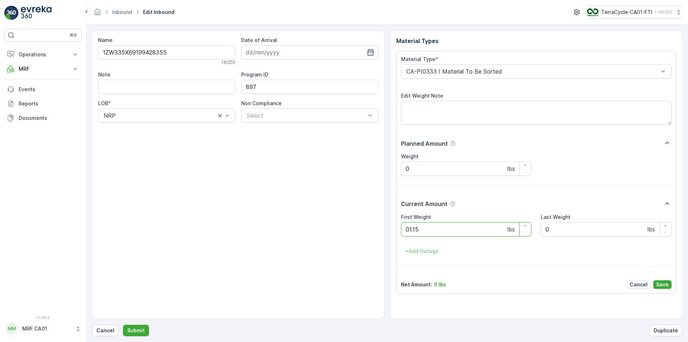
click at [123, 324] on button "Submit" at bounding box center [136, 329] width 26 height 11
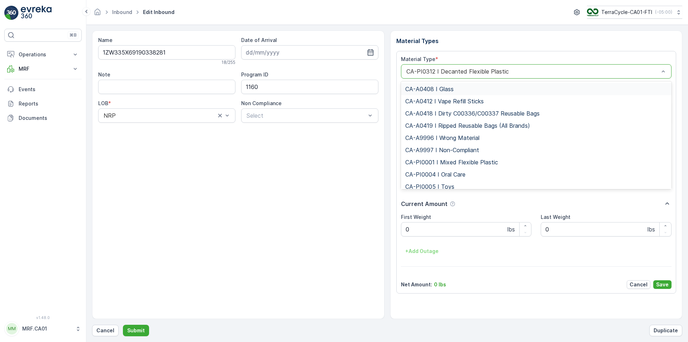
click at [522, 67] on div "CA-PI0312 I Decanted Flexible Plastic" at bounding box center [536, 71] width 271 height 14
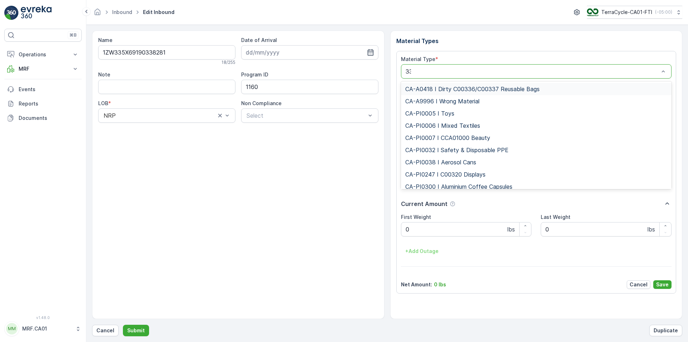
type input "333"
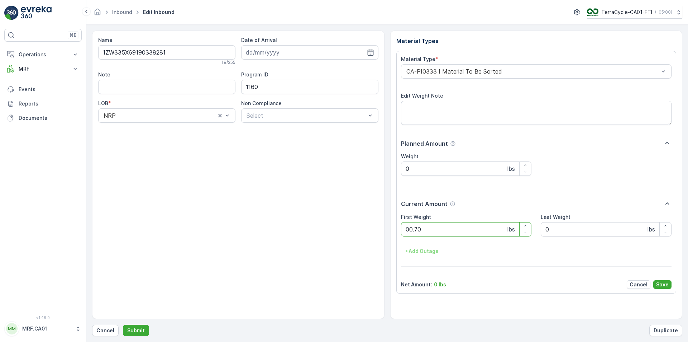
click at [123, 324] on button "Submit" at bounding box center [136, 329] width 26 height 11
click at [523, 67] on div "CA-PI0045 I Mixed Razors" at bounding box center [536, 71] width 271 height 14
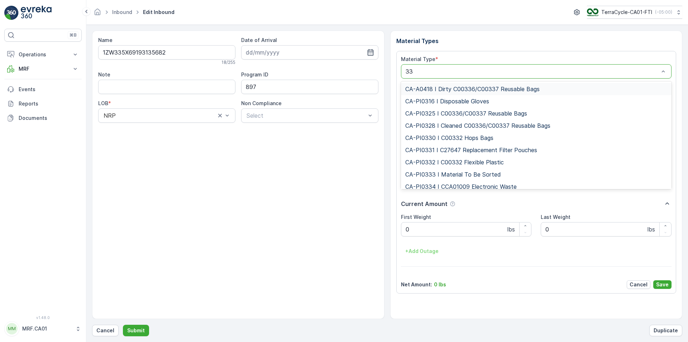
type input "333"
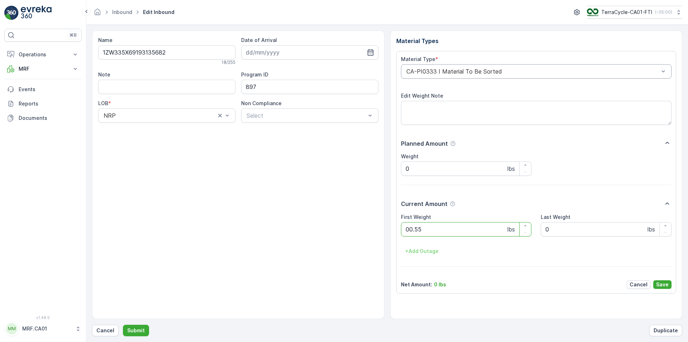
click at [123, 324] on button "Submit" at bounding box center [136, 329] width 26 height 11
click at [523, 67] on div "CA-PI0004 I Oral Care" at bounding box center [536, 71] width 271 height 14
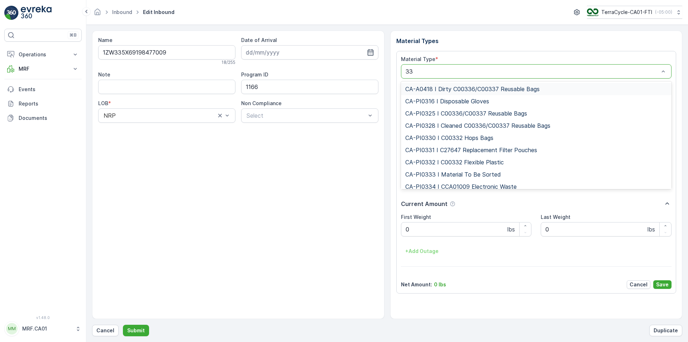
type input "333"
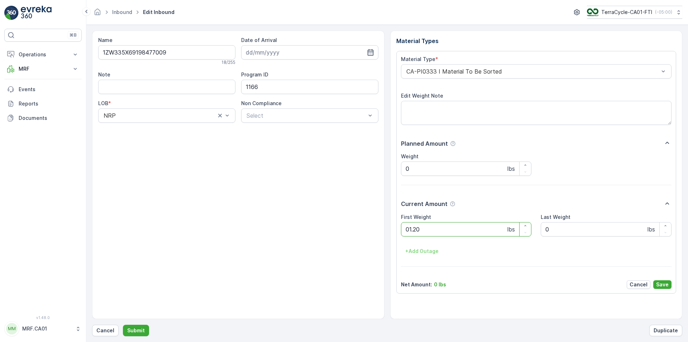
click at [123, 324] on button "Submit" at bounding box center [136, 329] width 26 height 11
click at [523, 67] on div "CA-PI0004 I Oral Care" at bounding box center [536, 71] width 271 height 14
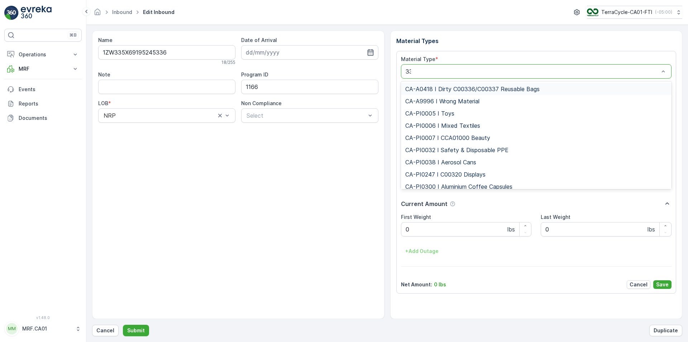
type input "333"
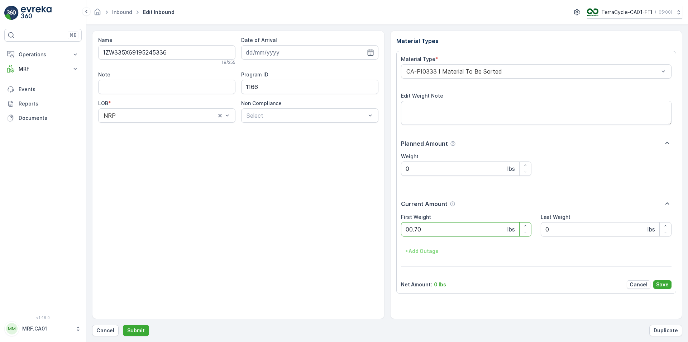
click at [123, 324] on button "Submit" at bounding box center [136, 329] width 26 height 11
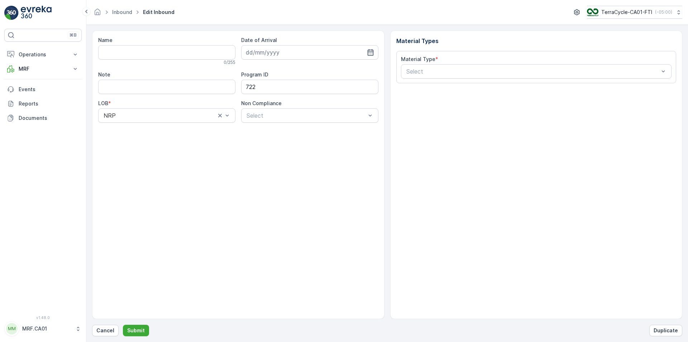
type input "1ZW335X69197197840"
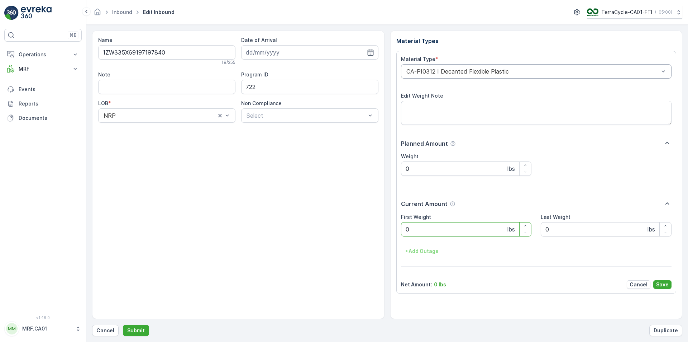
click at [523, 67] on div "CA-PI0312 I Decanted Flexible Plastic" at bounding box center [536, 71] width 271 height 14
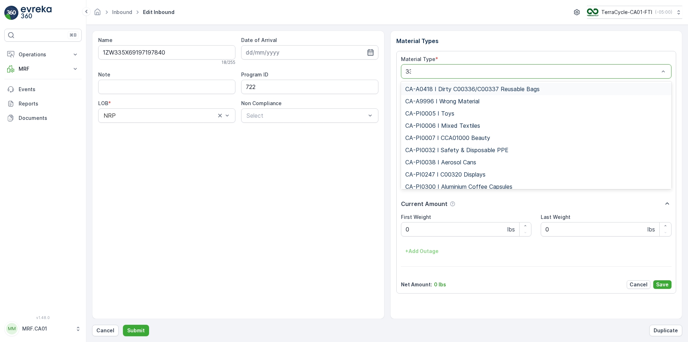
type input "333"
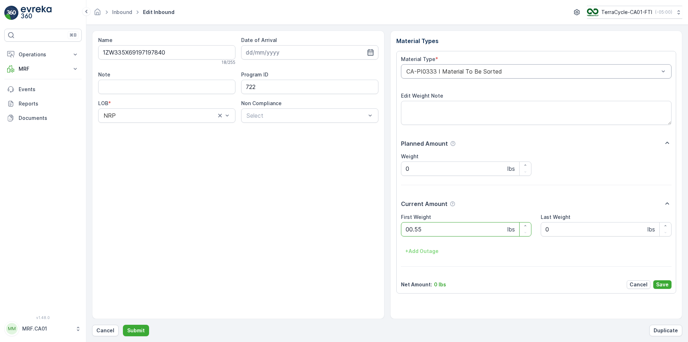
click at [123, 324] on button "Submit" at bounding box center [136, 329] width 26 height 11
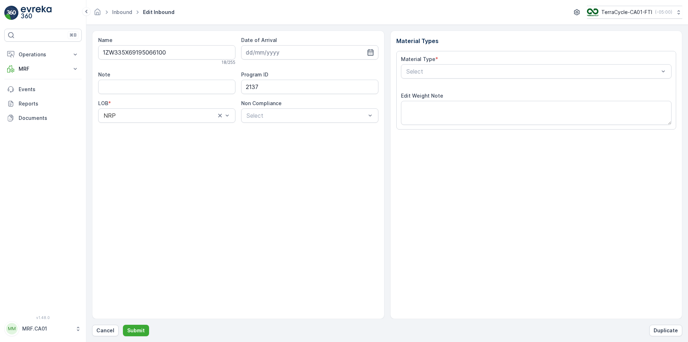
type input "13.08.2025"
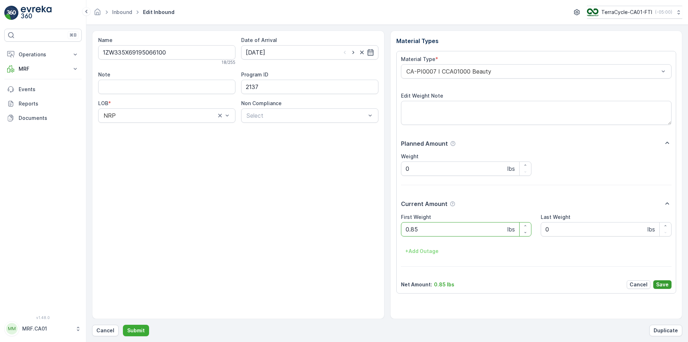
click at [667, 282] on p "Save" at bounding box center [662, 284] width 13 height 7
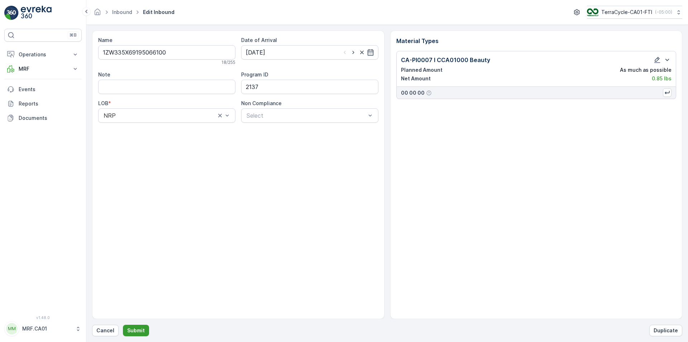
click at [135, 327] on p "Submit" at bounding box center [136, 330] width 18 height 7
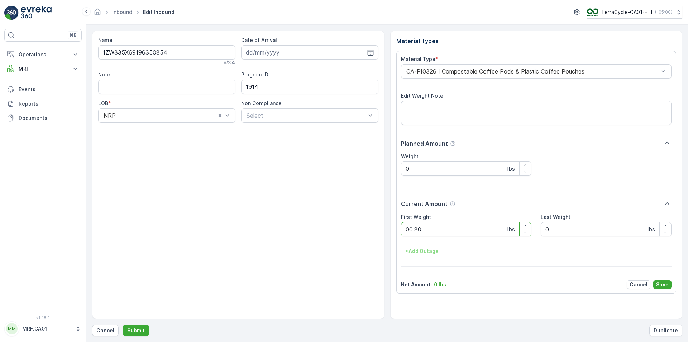
click at [123, 324] on button "Submit" at bounding box center [136, 329] width 26 height 11
click at [447, 74] on div at bounding box center [533, 71] width 255 height 6
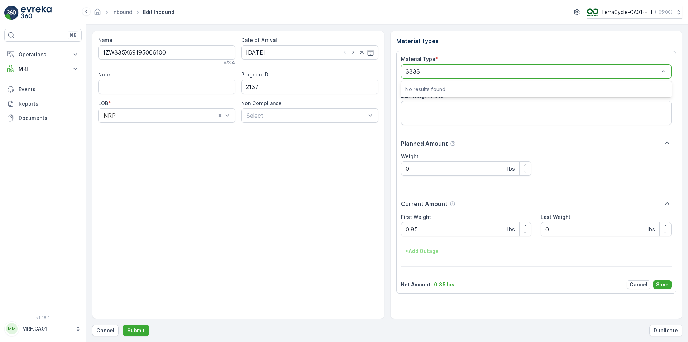
type input "333"
click at [491, 85] on div "CA-PI0333 I Material To Be Sorted" at bounding box center [536, 89] width 271 height 12
click at [666, 282] on p "Save" at bounding box center [662, 284] width 13 height 7
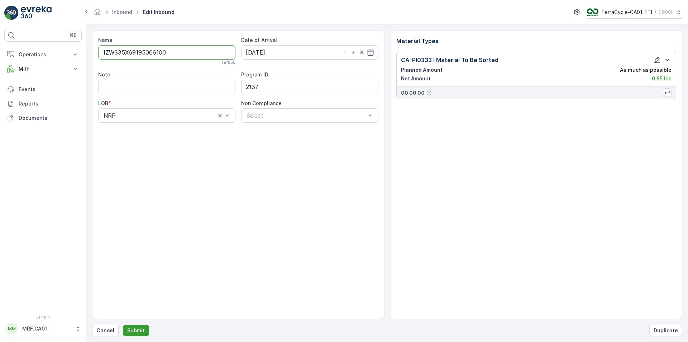
click at [144, 329] on button "Submit" at bounding box center [136, 329] width 26 height 11
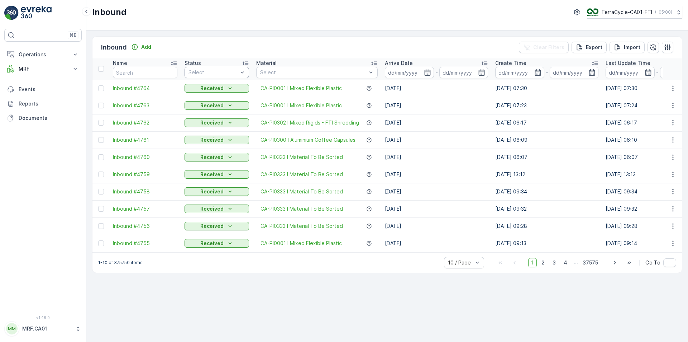
click at [230, 70] on div at bounding box center [213, 73] width 51 height 6
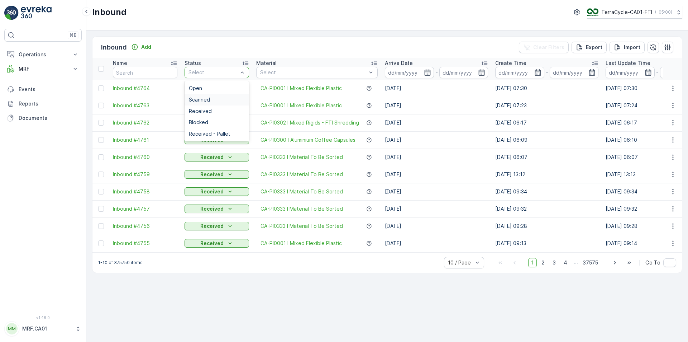
click at [225, 96] on div "Scanned" at bounding box center [217, 99] width 65 height 11
